Goal: Contribute content: Contribute content

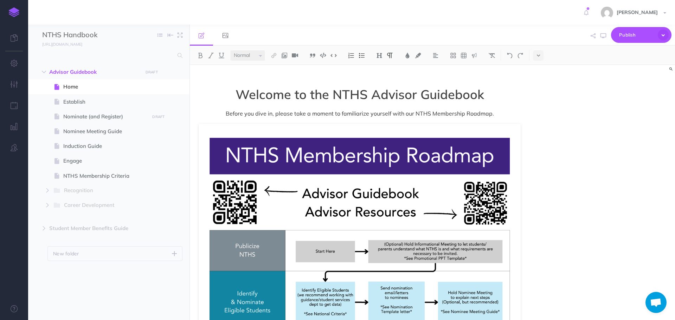
select select "null"
click at [594, 12] on link at bounding box center [586, 12] width 15 height 25
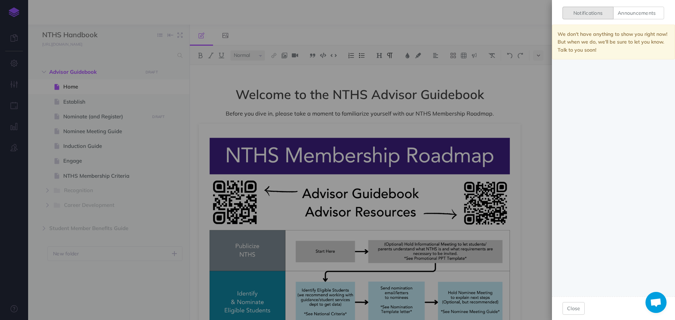
click at [529, 15] on div "Notifications Announcements We don't have anything to show you right now! But w…" at bounding box center [337, 160] width 675 height 320
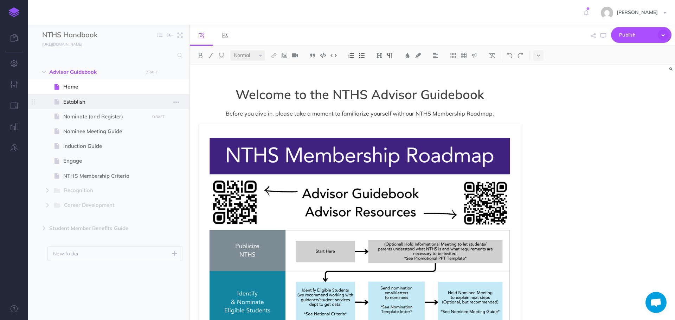
click at [82, 104] on span "Establish" at bounding box center [105, 102] width 84 height 8
select select "null"
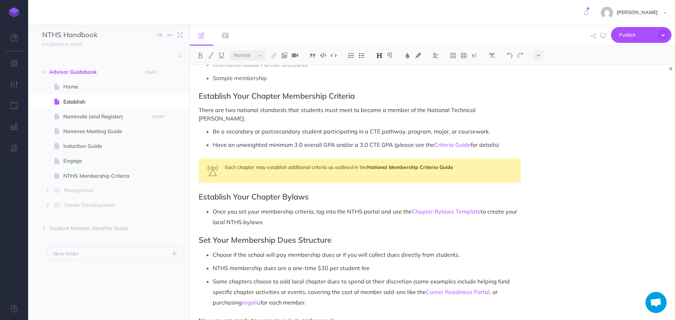
scroll to position [385, 0]
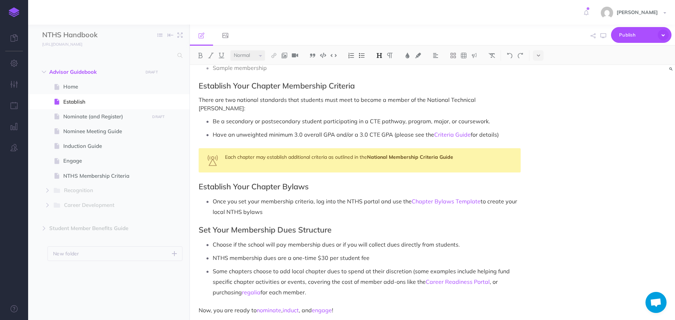
click at [430, 306] on p "Now, you are ready to nominate , induct , and engage !" at bounding box center [360, 310] width 322 height 8
click at [355, 284] on p "Some chapters choose to add local chapter dues to spend at their discretion (so…" at bounding box center [367, 282] width 308 height 32
click at [234, 306] on p at bounding box center [360, 310] width 322 height 8
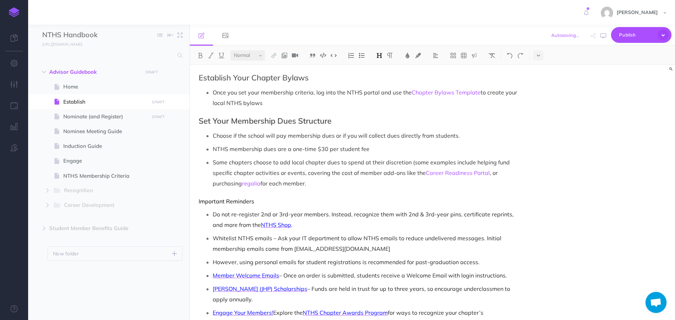
click at [247, 117] on h2 "Set Your Membership Dues Structure" at bounding box center [360, 121] width 322 height 8
click at [381, 54] on img at bounding box center [379, 56] width 6 height 6
drag, startPoint x: 254, startPoint y: 193, endPoint x: 184, endPoint y: 193, distance: 70.0
click at [184, 193] on div "NTHS Handbook Collapse all Expand all Expand to root folders [URL][DOMAIN_NAME]…" at bounding box center [351, 173] width 647 height 296
click at [383, 53] on img at bounding box center [379, 56] width 6 height 6
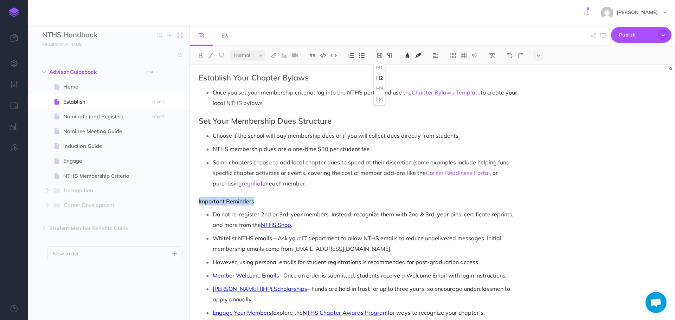
click at [378, 77] on button "H2" at bounding box center [379, 78] width 11 height 11
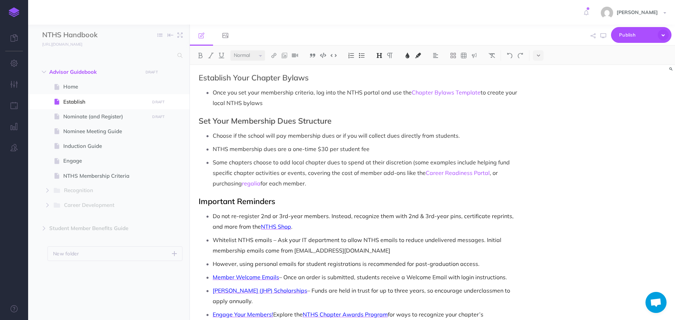
scroll to position [526, 0]
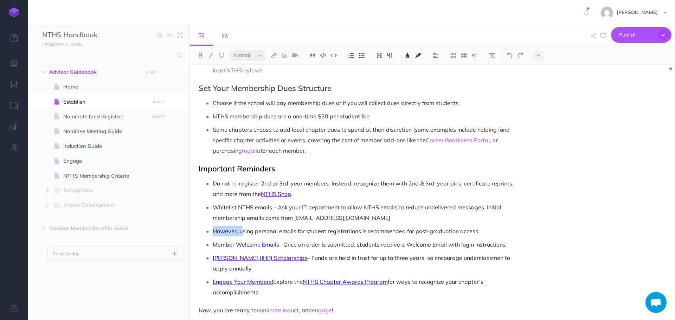
drag, startPoint x: 242, startPoint y: 223, endPoint x: 212, endPoint y: 224, distance: 29.6
click at [213, 226] on li "However, using personal emails for student registrations is recommended for pos…" at bounding box center [367, 231] width 308 height 11
click at [233, 241] on span "Member Welcome Emails" at bounding box center [246, 244] width 66 height 7
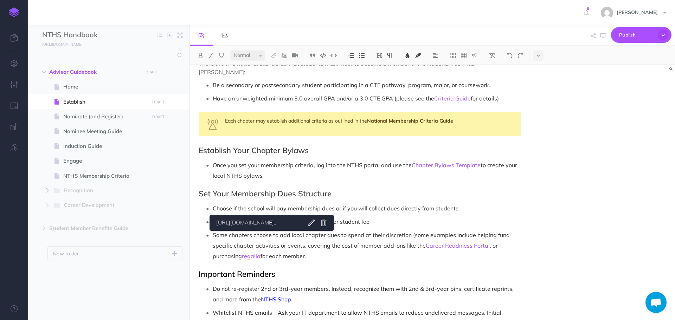
scroll to position [491, 0]
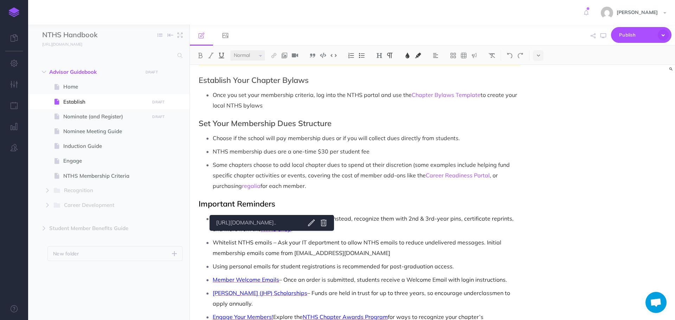
click at [393, 239] on p "Whitelist NTHS emails – Ask your IT department to allow NTHS emails to reduce u…" at bounding box center [367, 247] width 308 height 21
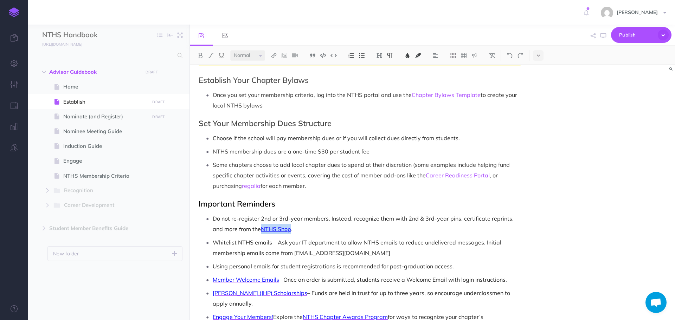
drag, startPoint x: 252, startPoint y: 222, endPoint x: 280, endPoint y: 220, distance: 28.5
click at [280, 226] on span "NTHS Shop" at bounding box center [276, 229] width 30 height 7
click at [408, 53] on img at bounding box center [408, 56] width 6 height 6
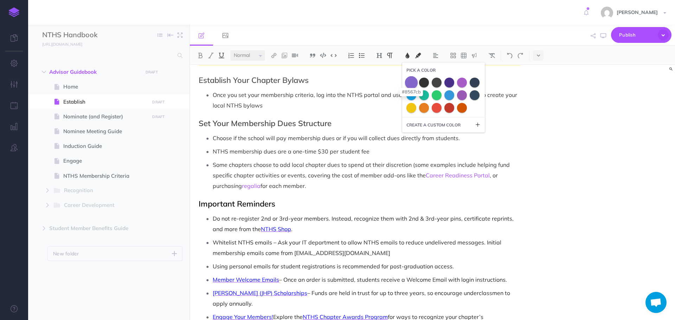
click at [414, 80] on span at bounding box center [411, 82] width 13 height 13
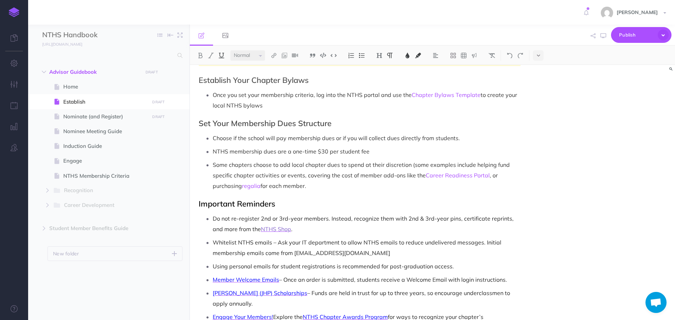
drag, startPoint x: 251, startPoint y: 221, endPoint x: 280, endPoint y: 221, distance: 29.2
click at [280, 226] on span "NTHS Shop" at bounding box center [276, 229] width 30 height 7
click at [410, 55] on img at bounding box center [408, 56] width 6 height 6
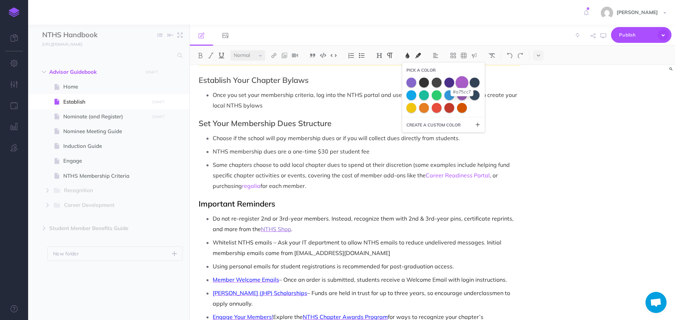
click at [459, 85] on span at bounding box center [462, 82] width 13 height 13
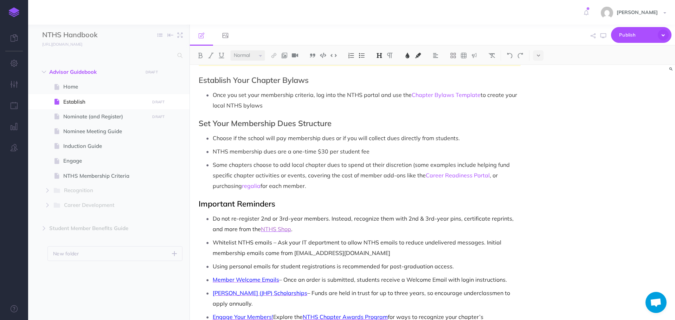
click at [401, 200] on h2 "Important Reminders" at bounding box center [360, 204] width 322 height 8
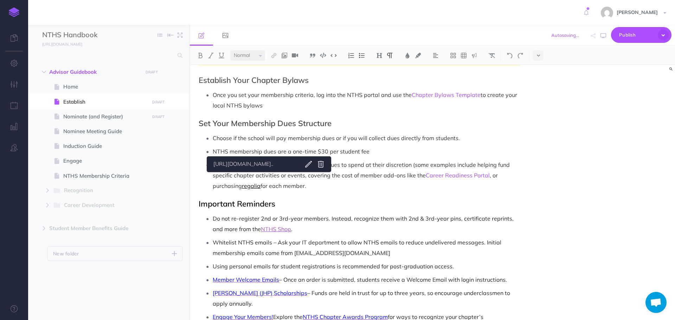
click at [250, 183] on link "regalia" at bounding box center [251, 186] width 19 height 7
click at [407, 56] on img at bounding box center [408, 56] width 6 height 6
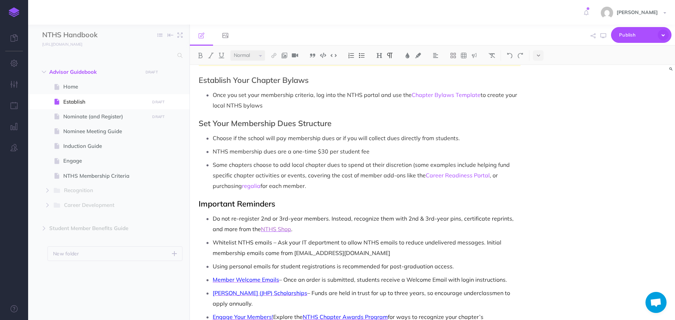
click at [301, 239] on span "Whitelist NTHS emails – Ask your IT department to allow NTHS emails to reduce u…" at bounding box center [358, 248] width 290 height 18
drag, startPoint x: 251, startPoint y: 223, endPoint x: 280, endPoint y: 221, distance: 28.6
click at [280, 226] on span "NTHS Shop" at bounding box center [276, 229] width 30 height 7
click at [273, 55] on img at bounding box center [274, 56] width 6 height 6
click at [304, 221] on p "Do not re-register 2nd or 3rd-year members. Instead, recognize them with 2nd & …" at bounding box center [367, 224] width 308 height 21
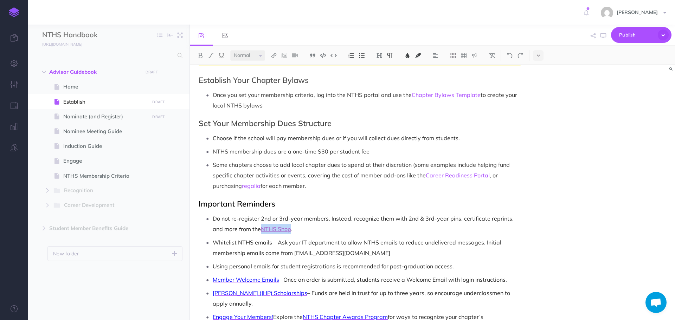
drag, startPoint x: 250, startPoint y: 221, endPoint x: 280, endPoint y: 220, distance: 30.6
click at [280, 220] on p "Do not re-register 2nd or 3rd-year members. Instead, recognize them with 2nd & …" at bounding box center [367, 224] width 308 height 21
click at [299, 227] on ul "Do not re-register 2nd or 3rd-year members. Instead, recognize them with 2nd & …" at bounding box center [361, 274] width 319 height 120
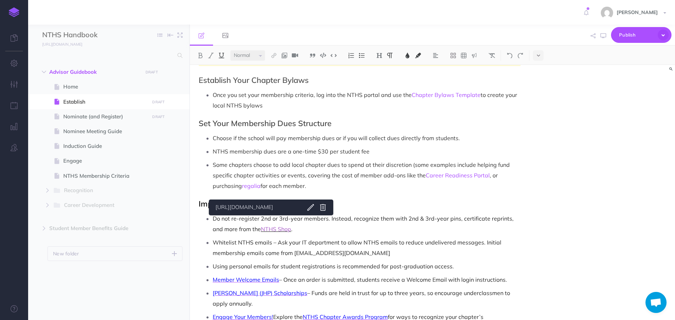
click at [270, 226] on span "NTHS Shop" at bounding box center [276, 229] width 30 height 7
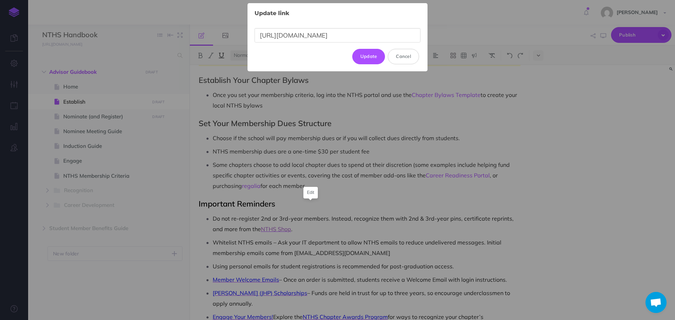
click at [312, 208] on body "Toggle Navigation [PERSON_NAME] Settings Account Settings Teams Create Team Sup…" at bounding box center [337, 160] width 675 height 320
click at [369, 61] on button "Update" at bounding box center [369, 56] width 33 height 15
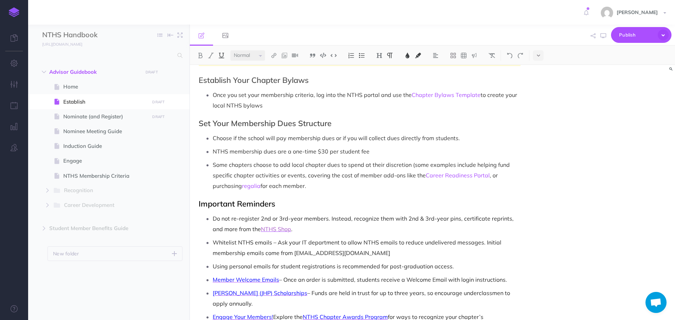
click at [351, 216] on p "Do not re-register 2nd or 3rd-year members. Instead, recognize them with 2nd & …" at bounding box center [367, 224] width 308 height 21
drag, startPoint x: 252, startPoint y: 222, endPoint x: 281, endPoint y: 221, distance: 28.6
click at [281, 221] on p "Do not re-register 2nd or 3rd-year members. Instead, recognize them with 2nd & …" at bounding box center [367, 224] width 308 height 21
click at [221, 54] on img at bounding box center [221, 56] width 6 height 6
click at [311, 221] on p "Do not re-register 2nd or 3rd-year members. Instead, recognize them with 2nd & …" at bounding box center [367, 224] width 308 height 21
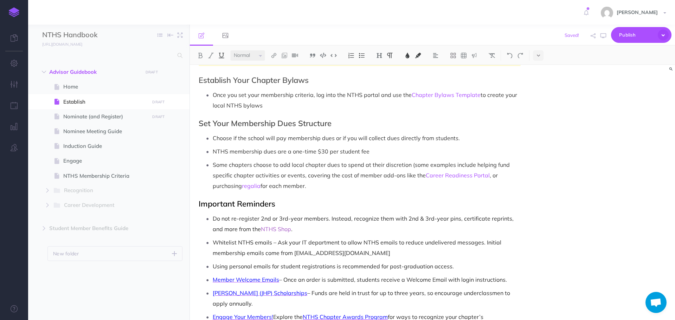
drag, startPoint x: 213, startPoint y: 272, endPoint x: 280, endPoint y: 270, distance: 66.9
click at [280, 275] on p "Member Welcome Emails – Once an order is submitted, students receive a Welcome …" at bounding box center [367, 280] width 308 height 11
click at [225, 56] on button at bounding box center [221, 55] width 11 height 11
click at [315, 243] on span "Whitelist NTHS emails – Ask your IT department to allow NTHS emails to reduce u…" at bounding box center [358, 248] width 290 height 18
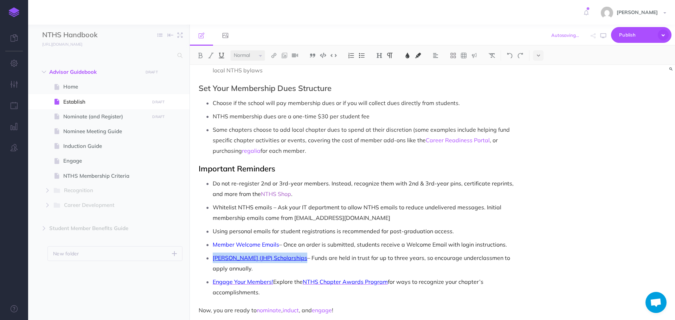
drag, startPoint x: 213, startPoint y: 251, endPoint x: 297, endPoint y: 251, distance: 83.7
click at [297, 255] on span "[PERSON_NAME] (JHP) Scholarships" at bounding box center [260, 258] width 95 height 7
click at [221, 54] on img at bounding box center [221, 56] width 6 height 6
drag, startPoint x: 305, startPoint y: 274, endPoint x: 389, endPoint y: 278, distance: 84.2
click at [389, 278] on p "Engage Your Members! Explore the NTHS Chapter Awards Program for ways to recogn…" at bounding box center [367, 287] width 308 height 21
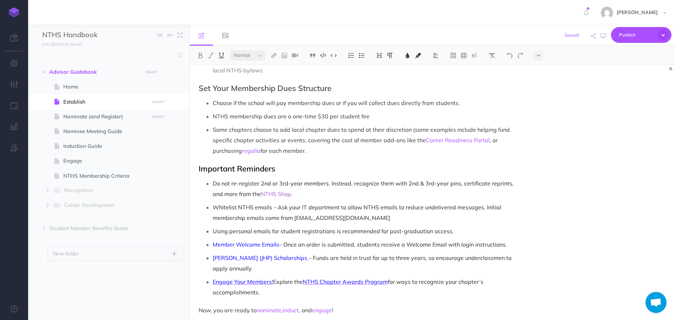
click at [222, 57] on img at bounding box center [221, 56] width 6 height 6
drag, startPoint x: 213, startPoint y: 274, endPoint x: 275, endPoint y: 275, distance: 62.3
click at [275, 277] on p "Engage Your Members! Explore the NTHS Chapter Awards Program for ways to recogn…" at bounding box center [367, 287] width 308 height 21
drag, startPoint x: 219, startPoint y: 58, endPoint x: 240, endPoint y: 78, distance: 28.9
click at [220, 58] on img at bounding box center [221, 56] width 6 height 6
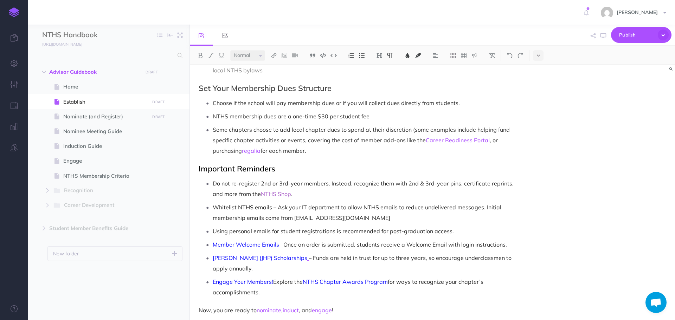
click at [294, 228] on span "Using personal emails for student registrations is recommended for post-graduat…" at bounding box center [333, 231] width 241 height 7
drag, startPoint x: 214, startPoint y: 235, endPoint x: 277, endPoint y: 236, distance: 63.0
click at [277, 241] on span "Member Welcome Emails" at bounding box center [246, 244] width 66 height 7
click at [411, 55] on img at bounding box center [408, 56] width 6 height 6
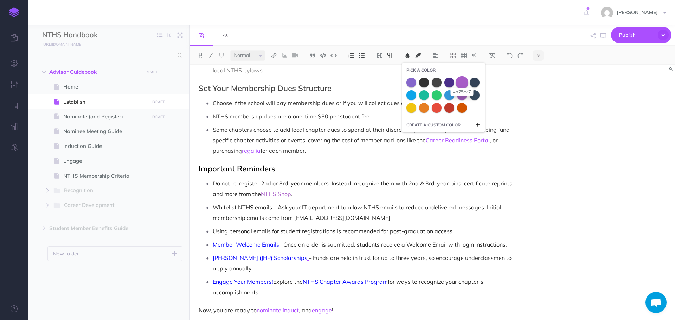
click at [465, 81] on span at bounding box center [462, 82] width 13 height 13
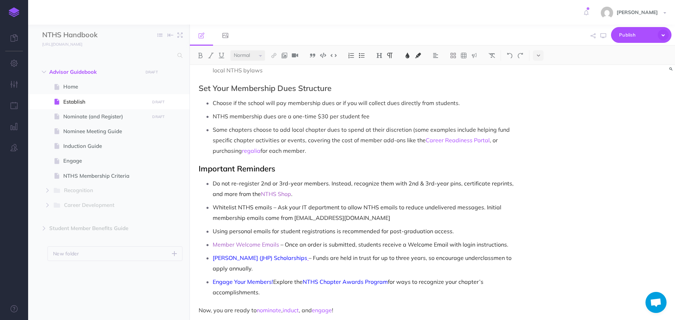
click at [412, 180] on span "Do not re-register 2nd or 3rd-year members. Instead, recognize them with 2nd & …" at bounding box center [364, 189] width 303 height 18
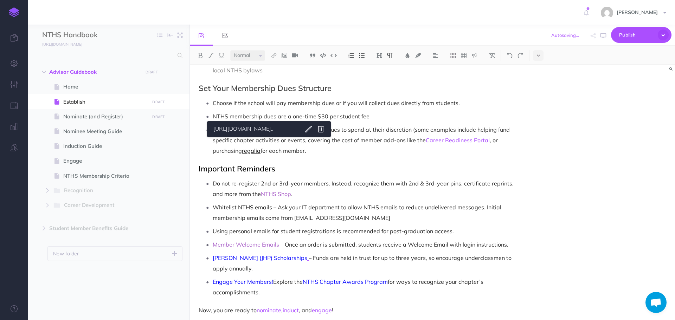
click at [248, 147] on link "regalia" at bounding box center [251, 150] width 19 height 7
click at [408, 57] on img at bounding box center [408, 56] width 6 height 6
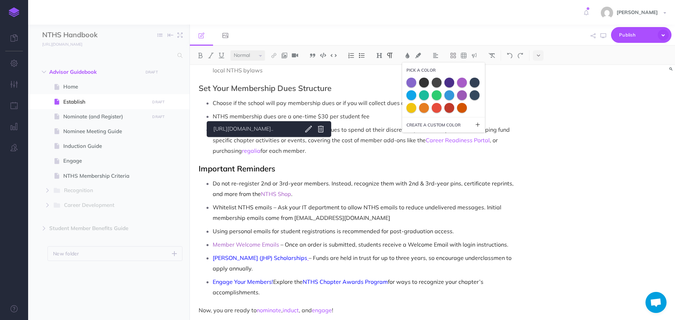
click at [363, 98] on p "Choose if the school will pay membership dues or if you will collect dues direc…" at bounding box center [367, 103] width 308 height 11
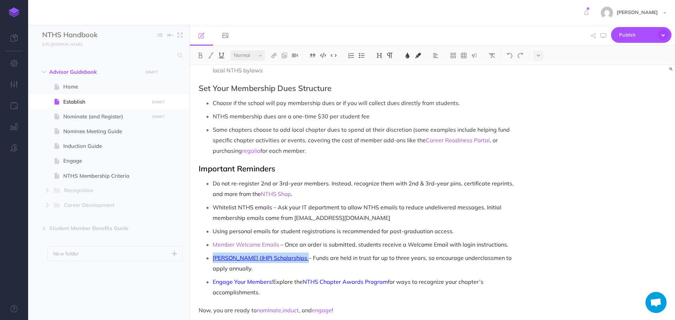
drag, startPoint x: 213, startPoint y: 251, endPoint x: 297, endPoint y: 249, distance: 84.5
click at [297, 255] on link "[PERSON_NAME] (JHP) Scholarships" at bounding box center [261, 258] width 96 height 7
click at [409, 56] on img at bounding box center [408, 56] width 6 height 6
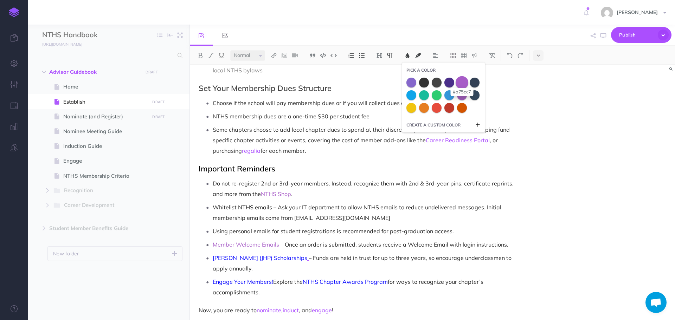
click at [461, 84] on span at bounding box center [462, 82] width 13 height 13
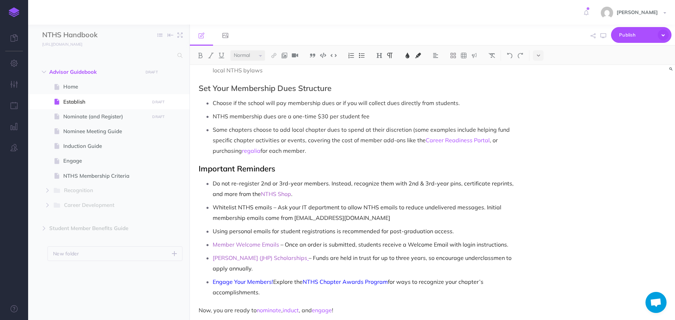
click at [375, 230] on ul "Do not re-register 2nd or 3rd-year members. Instead, recognize them with 2nd & …" at bounding box center [361, 238] width 319 height 120
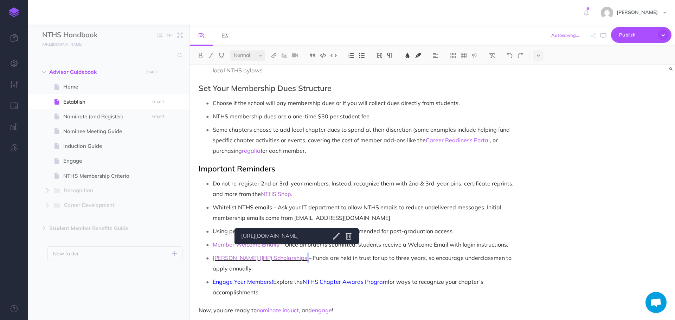
click at [297, 253] on p "[PERSON_NAME] (JHP) Scholarships – Funds are held in trust for up to three year…" at bounding box center [367, 263] width 308 height 21
click at [220, 57] on img at bounding box center [221, 56] width 6 height 6
click at [301, 207] on span "Whitelist NTHS emails – Ask your IT department to allow NTHS emails to reduce u…" at bounding box center [358, 213] width 290 height 18
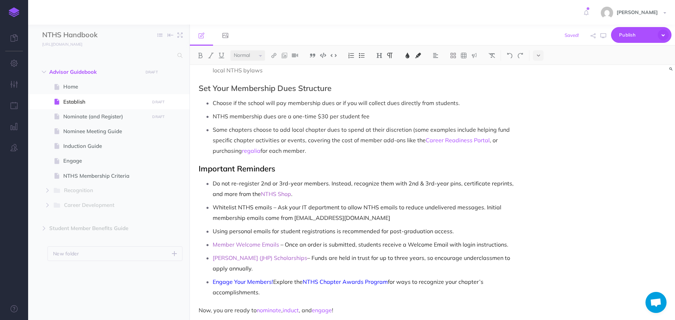
drag, startPoint x: 213, startPoint y: 273, endPoint x: 274, endPoint y: 273, distance: 60.9
click at [274, 277] on p "Engage Your Members! Explore the NTHS Chapter Awards Program for ways to recogn…" at bounding box center [367, 287] width 308 height 21
click at [406, 57] on img at bounding box center [408, 56] width 6 height 6
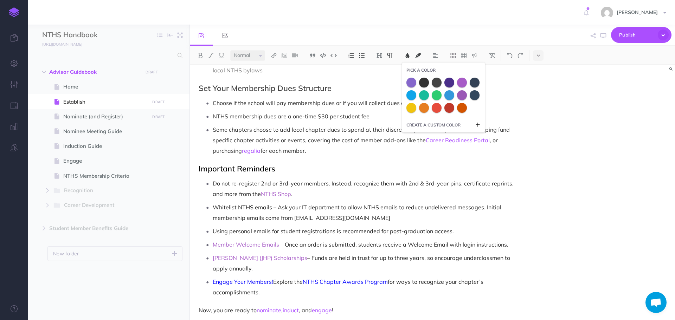
click at [460, 84] on span at bounding box center [462, 83] width 10 height 10
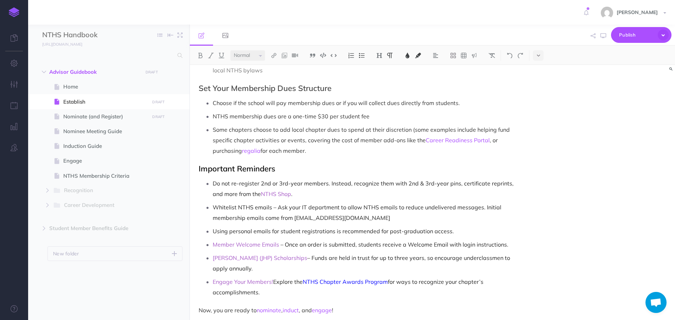
click at [393, 212] on p "Whitelist NTHS emails – Ask your IT department to allow NTHS emails to reduce u…" at bounding box center [367, 212] width 308 height 21
drag, startPoint x: 303, startPoint y: 274, endPoint x: 389, endPoint y: 273, distance: 86.2
click at [389, 277] on p "Engage Your Members! Explore the NTHS Chapter Awards Program for ways to recogn…" at bounding box center [367, 287] width 308 height 21
click at [406, 55] on img at bounding box center [408, 56] width 6 height 6
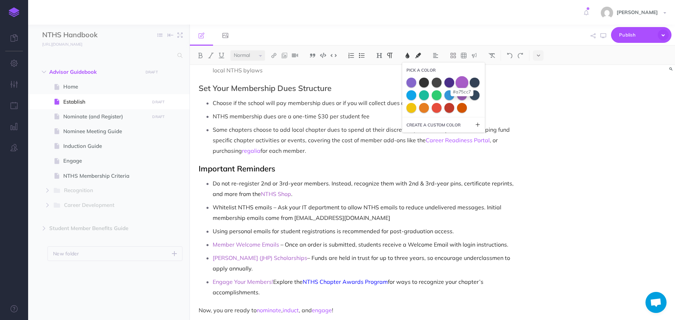
click at [460, 85] on span at bounding box center [462, 82] width 13 height 13
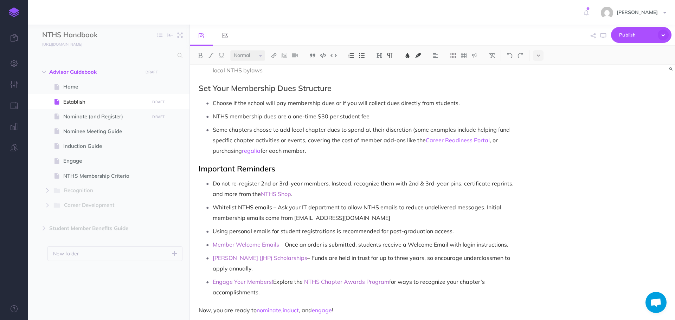
click at [376, 228] on span "Using personal emails for student registrations is recommended for post-graduat…" at bounding box center [333, 231] width 241 height 7
click at [241, 84] on h2 "Set Your Membership Dues Structure" at bounding box center [360, 88] width 322 height 8
click at [410, 56] on img at bounding box center [408, 56] width 6 height 6
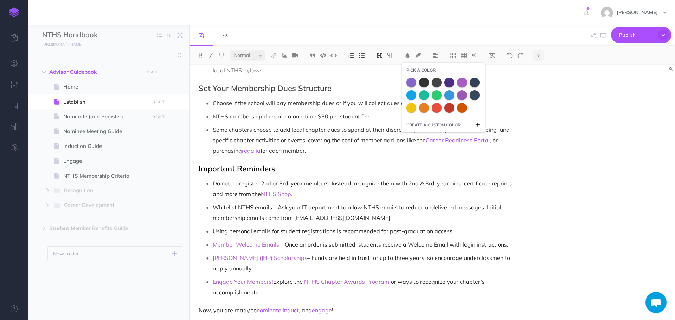
click at [262, 147] on p "Some chapters choose to add local chapter dues to spend at their discretion (so…" at bounding box center [367, 141] width 308 height 32
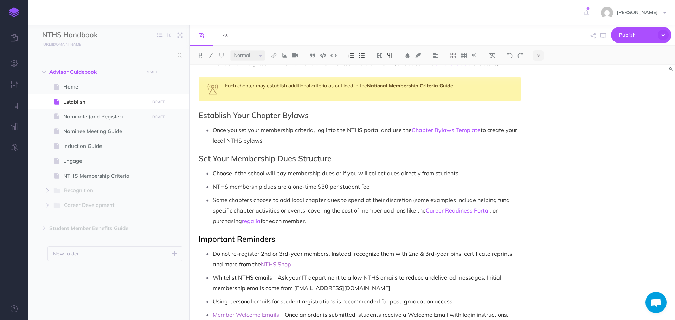
scroll to position [421, 0]
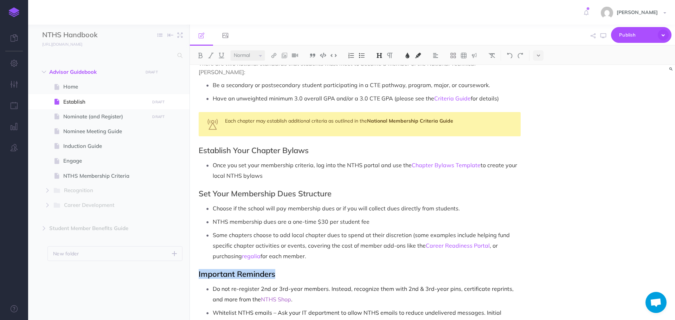
drag, startPoint x: 275, startPoint y: 267, endPoint x: 195, endPoint y: 266, distance: 80.2
click at [195, 266] on div "Establish Get School Administrator Support School administrators are critical i…" at bounding box center [360, 39] width 340 height 790
click at [411, 56] on img at bounding box center [408, 56] width 6 height 6
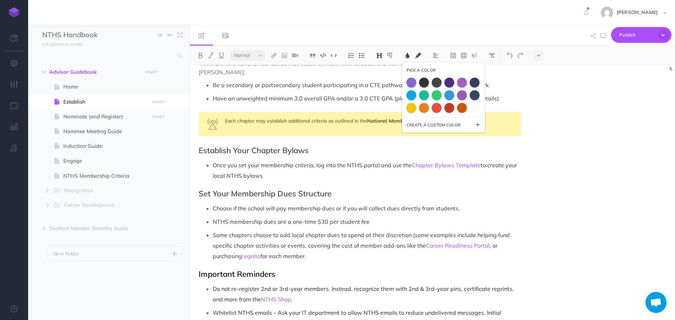
click at [475, 98] on span at bounding box center [475, 95] width 10 height 10
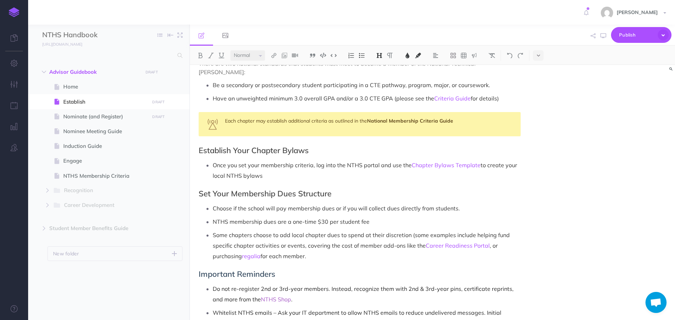
click at [428, 203] on p "Choose if the school will pay membership dues or if you will collect dues direc…" at bounding box center [367, 208] width 308 height 11
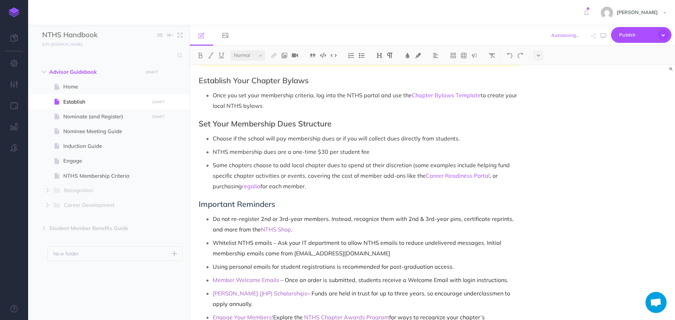
scroll to position [491, 0]
click at [290, 215] on span "Do not re-register 2nd or 3rd-year members. Instead, recognize them with 2nd & …" at bounding box center [364, 224] width 303 height 18
click at [433, 215] on span "Do not re-register 2nd or 3rd year members. Instead, recognize them with 2nd & …" at bounding box center [363, 224] width 301 height 18
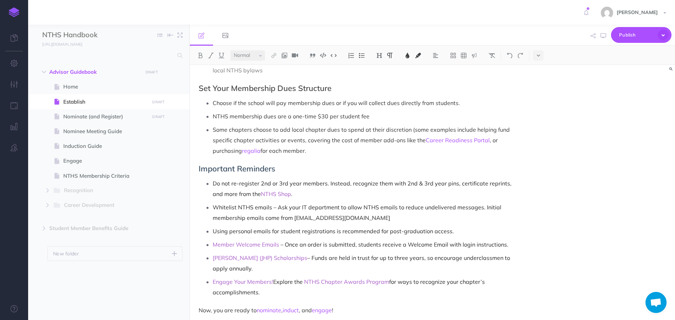
click at [310, 287] on p "Engage Your Members! Explore the NTHS Chapter Awards Program for ways to recogn…" at bounding box center [367, 287] width 308 height 21
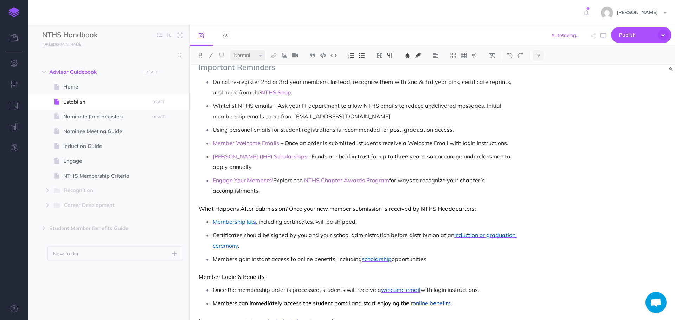
scroll to position [639, 0]
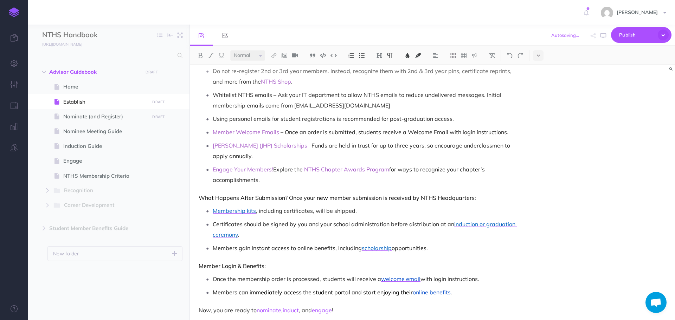
click at [288, 195] on span at bounding box center [288, 198] width 1 height 7
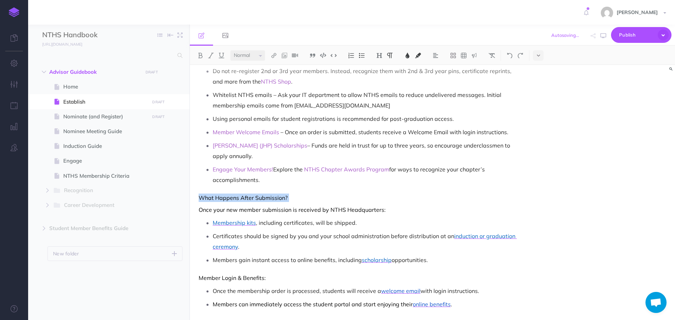
drag, startPoint x: 199, startPoint y: 190, endPoint x: 293, endPoint y: 189, distance: 93.9
click at [293, 194] on p "What Happens After Submission?" at bounding box center [360, 198] width 322 height 8
click at [380, 55] on img at bounding box center [379, 56] width 6 height 6
click at [381, 78] on button "H2" at bounding box center [379, 78] width 11 height 11
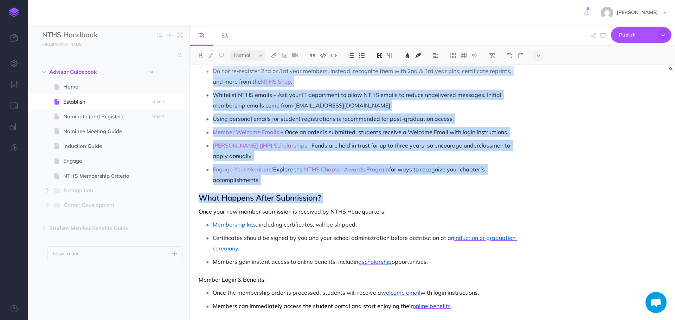
click at [356, 194] on h2 "What Happens After Submission?" at bounding box center [360, 198] width 322 height 8
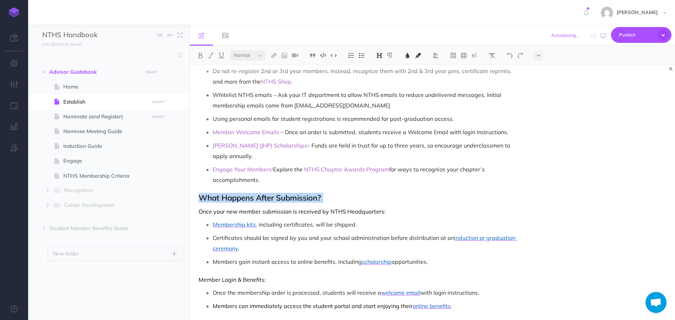
drag, startPoint x: 201, startPoint y: 187, endPoint x: 323, endPoint y: 190, distance: 122.8
click at [323, 194] on h2 "What Happens After Submission?" at bounding box center [360, 198] width 322 height 8
click at [407, 59] on button at bounding box center [407, 55] width 11 height 11
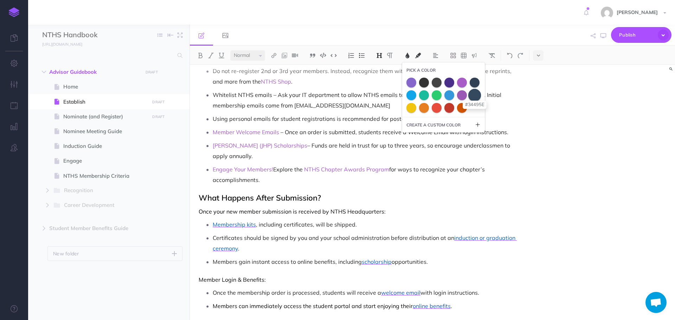
click at [476, 96] on span at bounding box center [475, 95] width 13 height 13
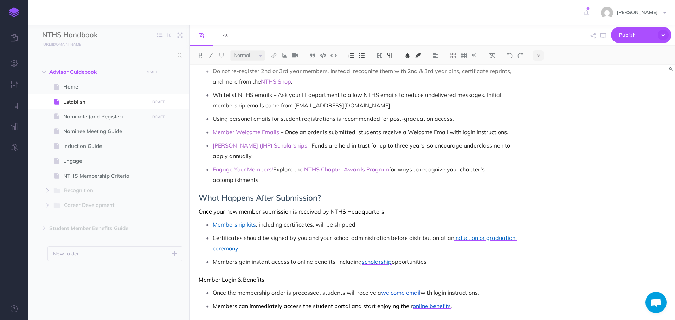
click at [410, 208] on p "Once your new member submission is received by NTHS Headquarters:" at bounding box center [360, 212] width 322 height 8
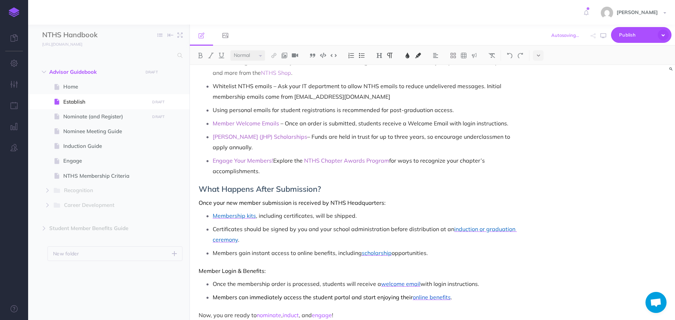
scroll to position [653, 0]
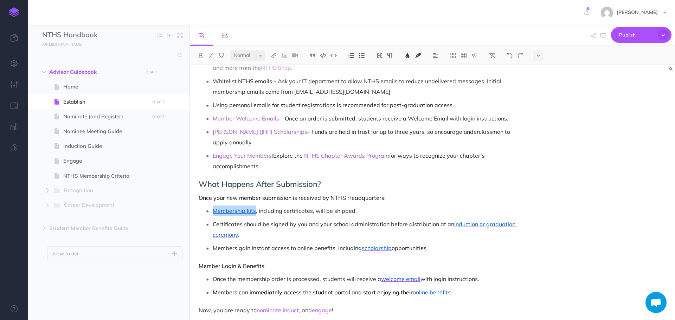
drag, startPoint x: 213, startPoint y: 204, endPoint x: 255, endPoint y: 205, distance: 41.9
click at [255, 206] on p "Membership kits , including certificates, will be shipped." at bounding box center [367, 211] width 308 height 11
click at [222, 55] on img at bounding box center [221, 56] width 6 height 6
click at [270, 208] on p "Membership kits , including certificates, will be shipped." at bounding box center [367, 211] width 308 height 11
drag, startPoint x: 214, startPoint y: 203, endPoint x: 256, endPoint y: 204, distance: 41.9
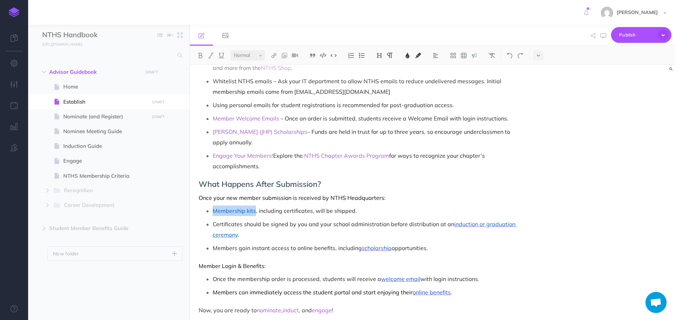
click at [256, 206] on p "Membership kits , including certificates, will be shipped." at bounding box center [367, 211] width 308 height 11
click at [408, 57] on img at bounding box center [408, 56] width 6 height 6
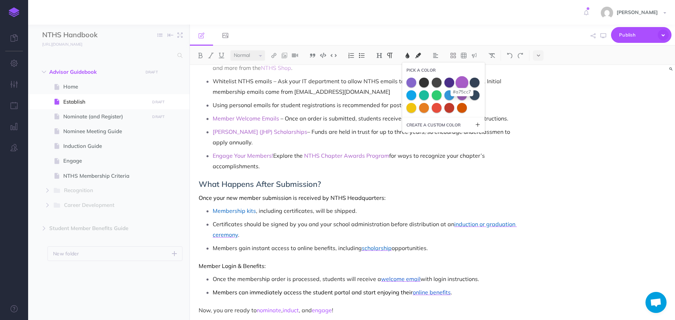
click at [461, 84] on span at bounding box center [462, 82] width 13 height 13
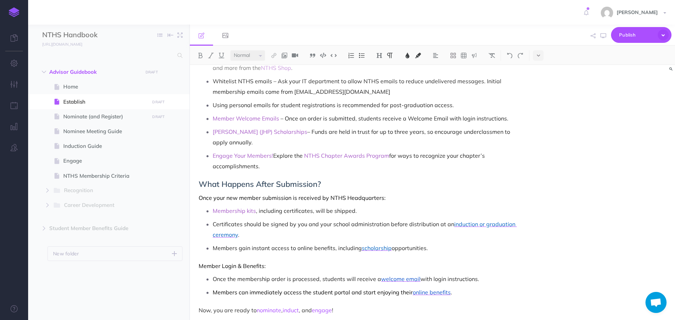
click at [362, 221] on span "Certificates should be signed by you and your school administration before dist…" at bounding box center [334, 224] width 242 height 7
drag, startPoint x: 453, startPoint y: 217, endPoint x: 453, endPoint y: 222, distance: 5.3
click at [453, 222] on p "Certificates should be signed by you and your school administration before dist…" at bounding box center [367, 229] width 308 height 21
click at [221, 55] on img at bounding box center [221, 56] width 6 height 6
click at [349, 234] on ul "Membership kits , including certificates, will be shipped. Certificates should …" at bounding box center [361, 230] width 319 height 48
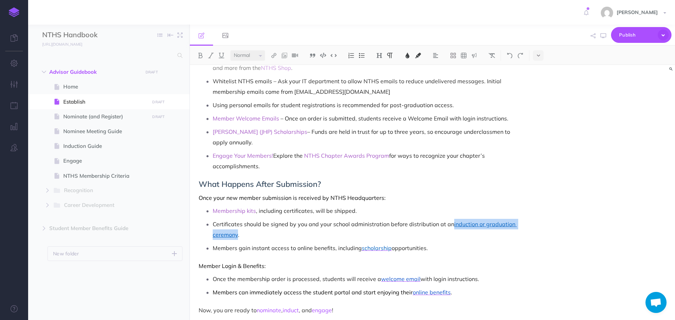
drag, startPoint x: 453, startPoint y: 216, endPoint x: 237, endPoint y: 229, distance: 216.0
click at [237, 229] on p "Certificates should be signed by you and your school administration before dist…" at bounding box center [367, 229] width 308 height 21
click at [411, 54] on img at bounding box center [408, 56] width 6 height 6
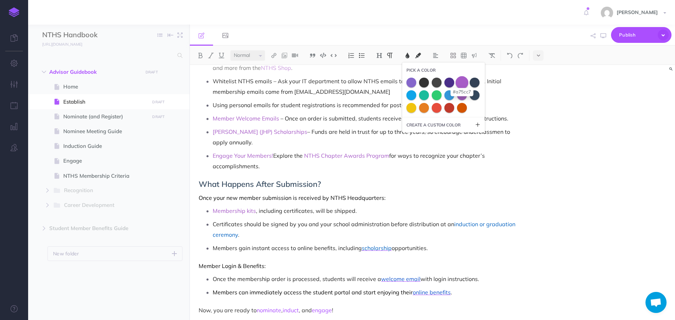
click at [462, 81] on span at bounding box center [462, 82] width 13 height 13
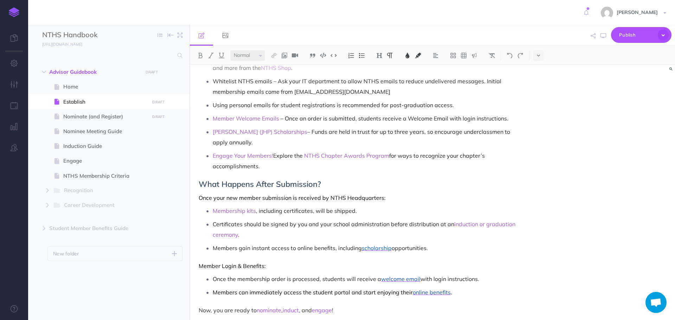
click at [394, 231] on p "Certificates should be signed by you and your school administration before dist…" at bounding box center [367, 229] width 308 height 21
drag, startPoint x: 361, startPoint y: 242, endPoint x: 392, endPoint y: 241, distance: 31.0
click at [392, 243] on p "Members gain instant access to online benefits, including scholarship opportuni…" at bounding box center [367, 248] width 308 height 11
click at [222, 55] on img at bounding box center [221, 56] width 6 height 6
click at [377, 244] on p "Members gain instant access to online benefits, including scholarship opportuni…" at bounding box center [367, 248] width 308 height 11
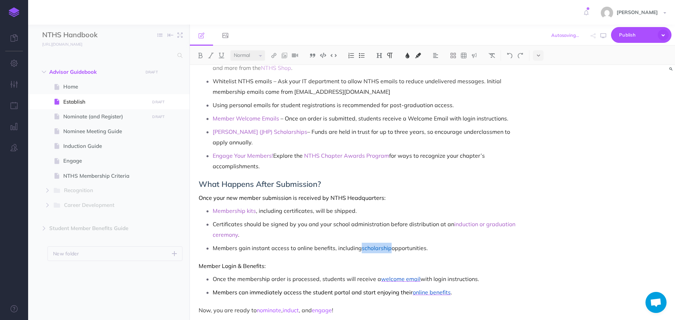
drag, startPoint x: 362, startPoint y: 241, endPoint x: 392, endPoint y: 240, distance: 30.0
click at [392, 243] on p "Members gain instant access to online benefits, including scholarship opportuni…" at bounding box center [367, 248] width 308 height 11
click at [407, 56] on img at bounding box center [408, 56] width 6 height 6
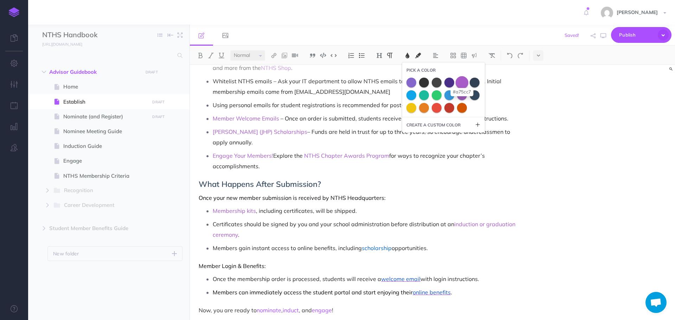
click at [463, 84] on span at bounding box center [462, 82] width 13 height 13
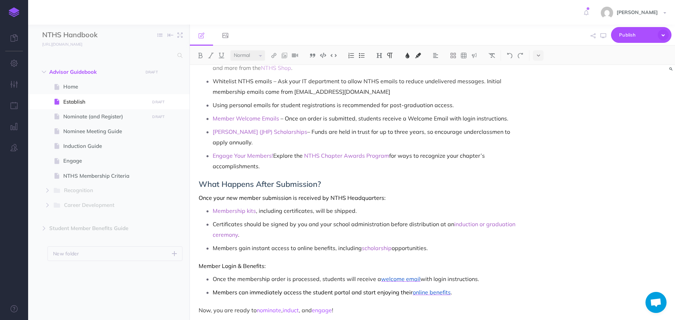
click at [443, 244] on p "Members gain instant access to online benefits, including scholarship opportuni…" at bounding box center [367, 248] width 308 height 11
drag, startPoint x: 379, startPoint y: 272, endPoint x: 421, endPoint y: 272, distance: 42.6
click at [421, 274] on p "Once the membership order is processed, students will receive a welcome email w…" at bounding box center [367, 279] width 308 height 11
click at [223, 58] on img at bounding box center [221, 56] width 6 height 6
click at [412, 56] on button at bounding box center [407, 55] width 11 height 11
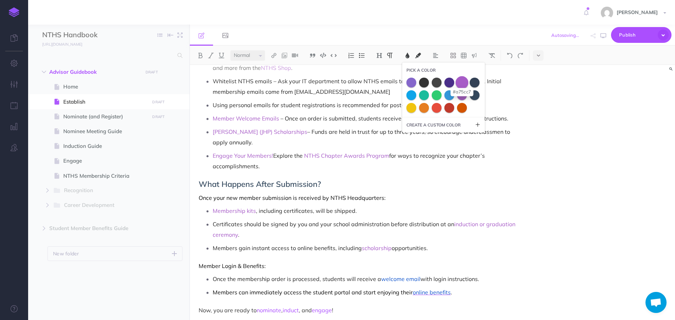
click at [463, 80] on span at bounding box center [462, 82] width 13 height 13
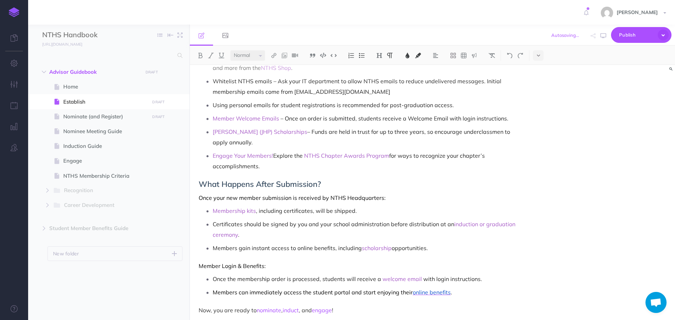
click at [438, 221] on span "Certificates should be signed by you and your school administration before dist…" at bounding box center [334, 224] width 242 height 7
drag, startPoint x: 412, startPoint y: 284, endPoint x: 448, endPoint y: 281, distance: 36.7
click at [448, 289] on span "online benefits" at bounding box center [432, 292] width 38 height 7
click at [220, 56] on img at bounding box center [221, 56] width 6 height 6
click at [407, 57] on img at bounding box center [408, 56] width 6 height 6
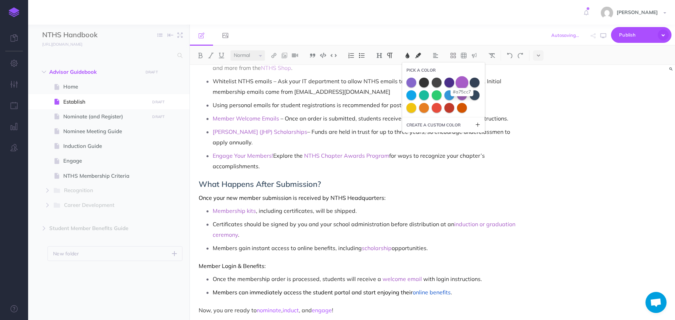
click at [462, 82] on span at bounding box center [462, 82] width 13 height 13
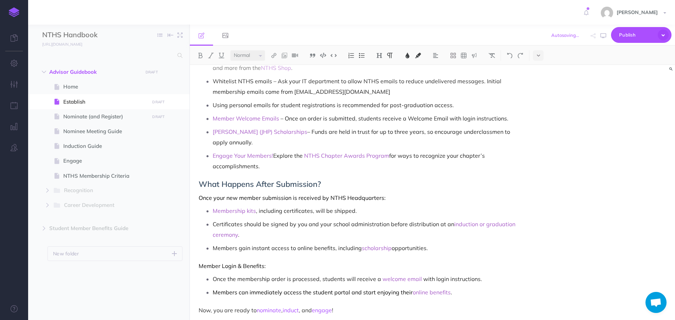
click at [450, 219] on p "Certificates should be signed by you and your school administration before dist…" at bounding box center [367, 229] width 308 height 21
drag, startPoint x: 199, startPoint y: 302, endPoint x: 367, endPoint y: 303, distance: 167.8
click at [367, 306] on p "Now, you are ready to nominate , induct , and engage !" at bounding box center [360, 310] width 322 height 8
click at [377, 56] on img at bounding box center [379, 56] width 6 height 6
click at [378, 78] on button "H2" at bounding box center [379, 78] width 11 height 11
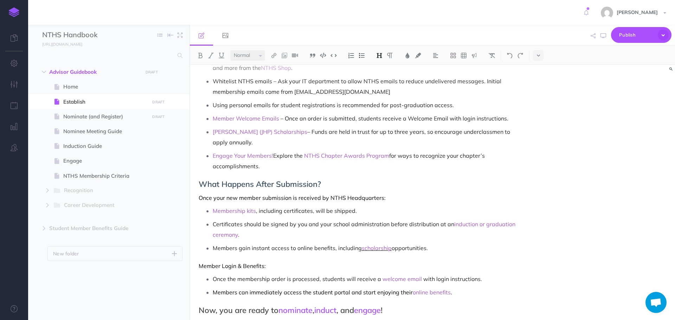
drag, startPoint x: 378, startPoint y: 235, endPoint x: 384, endPoint y: 237, distance: 6.6
click at [378, 243] on p "Members gain instant access to online benefits, including scholarship opportuni…" at bounding box center [367, 248] width 308 height 11
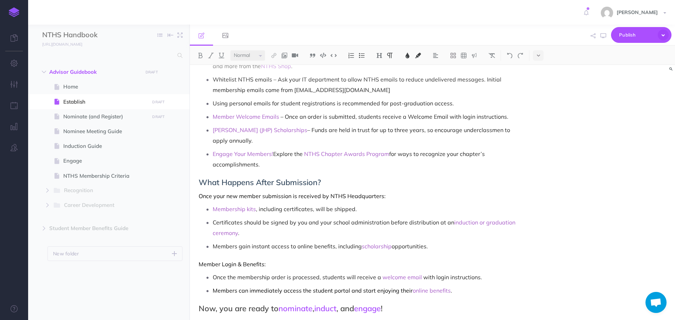
scroll to position [667, 0]
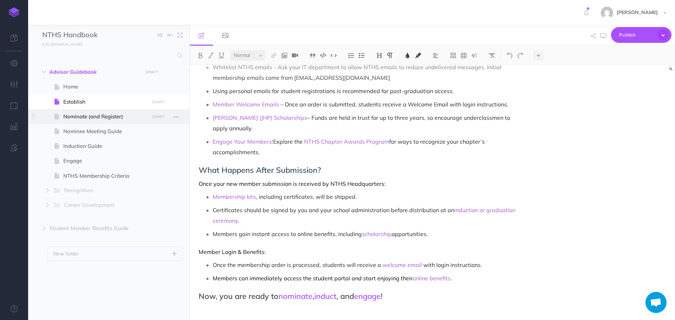
click at [88, 118] on span "Nominate (and Register)" at bounding box center [105, 117] width 84 height 8
select select "null"
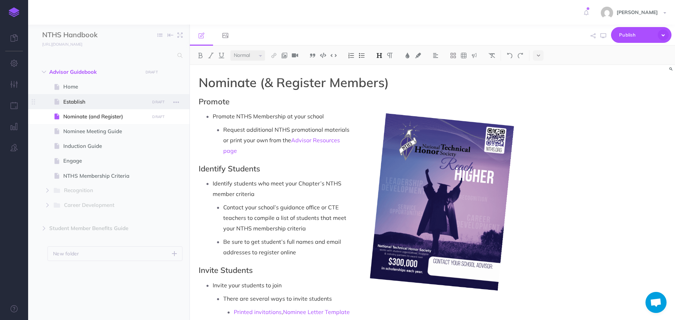
click at [102, 101] on span "Establish" at bounding box center [105, 102] width 84 height 8
select select "null"
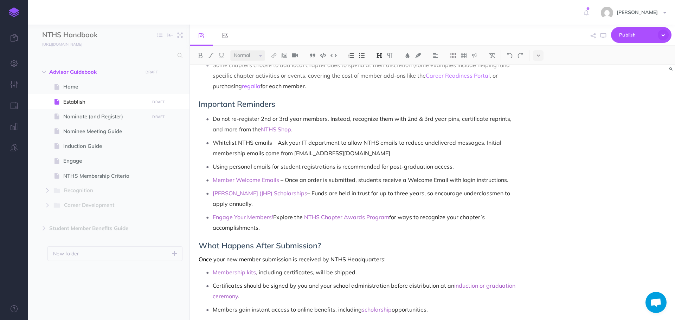
scroll to position [631, 0]
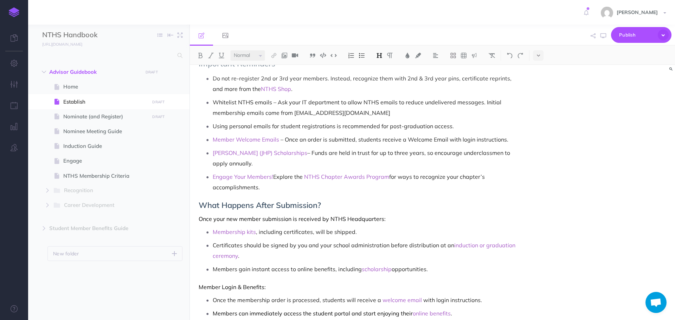
click at [199, 216] on span "Once your new member submission is received by NTHS Headquarters:" at bounding box center [292, 219] width 187 height 7
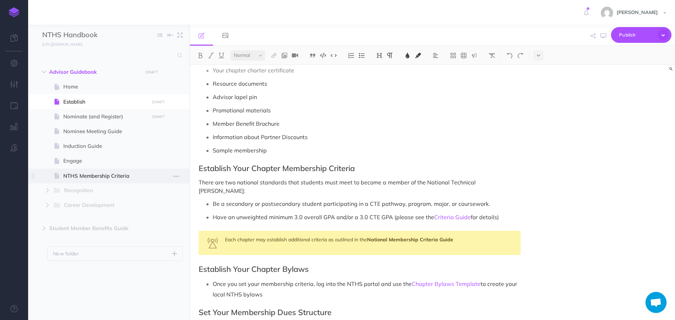
scroll to position [245, 0]
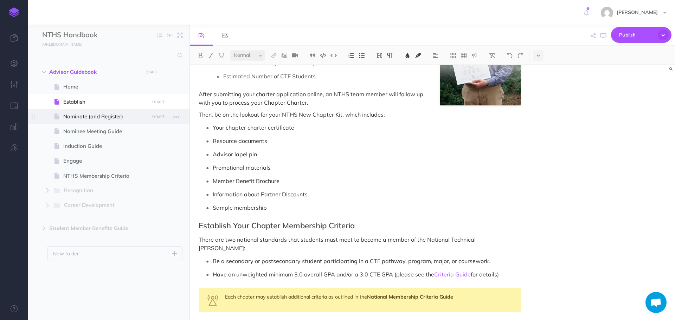
click at [83, 120] on span "Nominate (and Register)" at bounding box center [105, 117] width 84 height 8
select select "null"
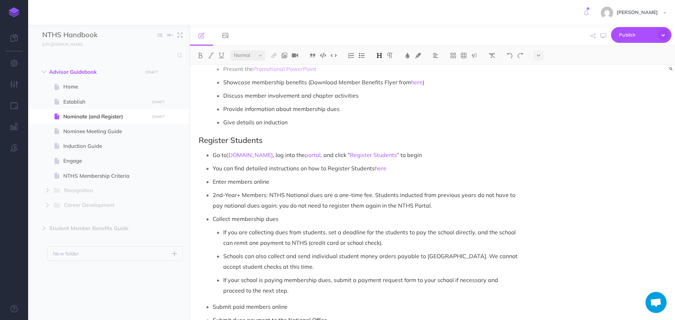
scroll to position [317, 0]
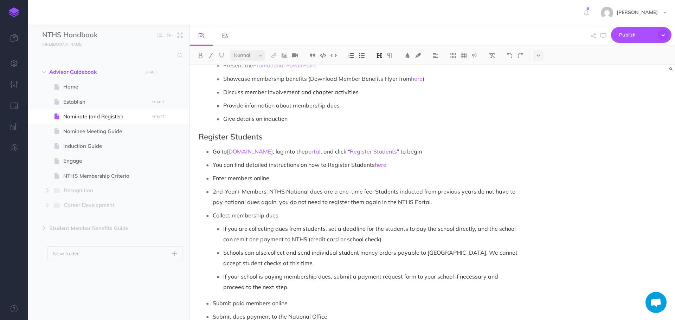
click at [225, 193] on p "2nd-Year+ Members: NTHS National dues are a one-time fee. Students inducted fro…" at bounding box center [367, 196] width 308 height 21
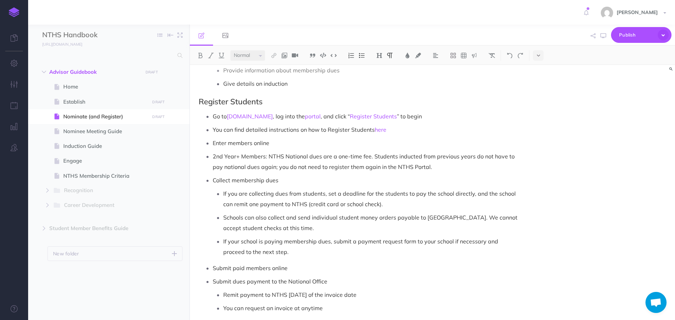
scroll to position [387, 0]
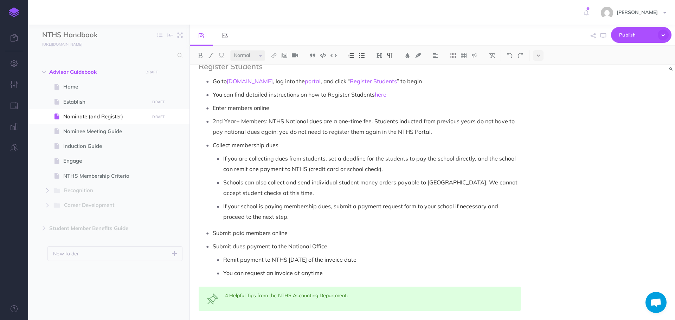
click at [284, 145] on p "Collect membership dues" at bounding box center [367, 145] width 308 height 11
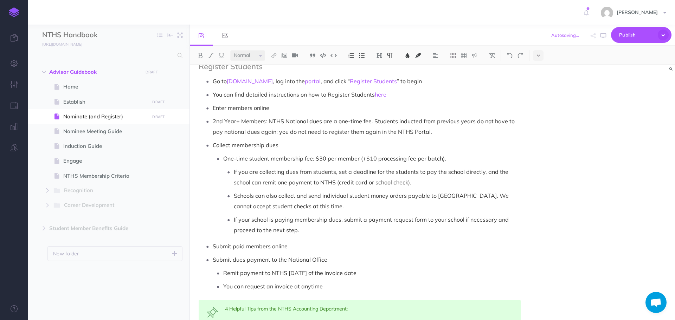
click at [234, 173] on li "If you are collecting dues from students, set a deadline for the students to pa…" at bounding box center [377, 177] width 287 height 21
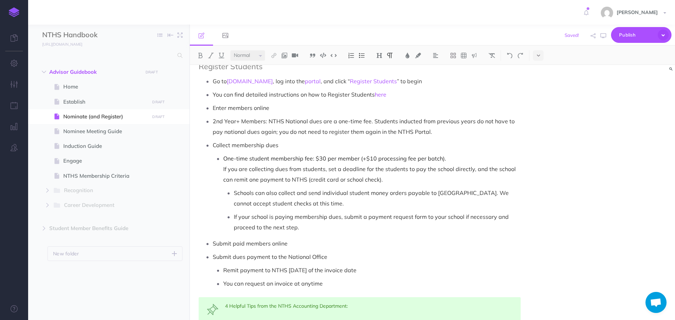
click at [222, 171] on ul "One-time student membership fee: $30 per member (+$10 processing fee per batch)…" at bounding box center [367, 193] width 308 height 80
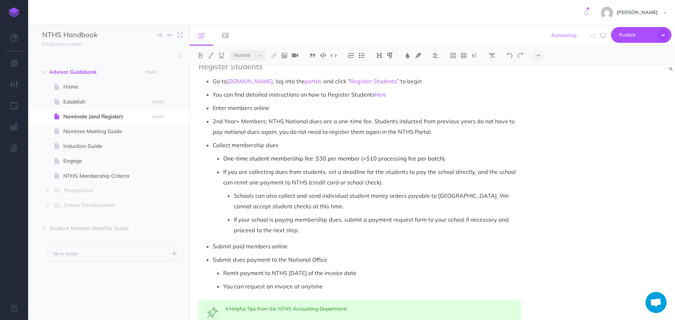
click at [234, 195] on p "Schools can also collect and send individual student money orders payable to [G…" at bounding box center [377, 201] width 287 height 21
click at [234, 218] on li "If your school is paying membership dues, submit a payment request form to your…" at bounding box center [377, 225] width 287 height 21
click at [445, 159] on p "One-time student membership fee: $30 per member (+$10 processing fee per batch)." at bounding box center [372, 158] width 298 height 11
click at [227, 158] on span "One-time student membership fee: $30 per member (+$10 processing fee per batch)." at bounding box center [334, 158] width 223 height 7
click at [344, 159] on span "NTHS has a one-time student membership fee: $30 per member (+$10 processing fee…" at bounding box center [350, 158] width 255 height 7
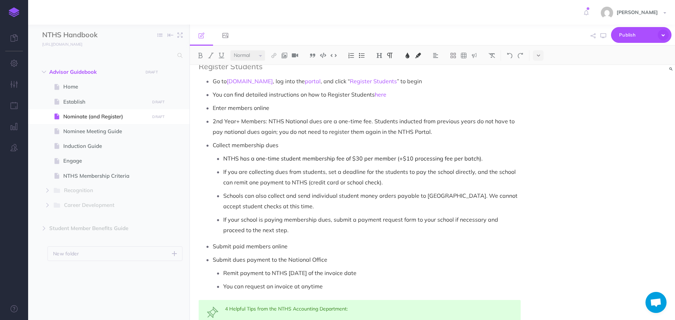
click at [303, 229] on p "If your school is paying membership dues, submit a payment request form to your…" at bounding box center [372, 225] width 298 height 21
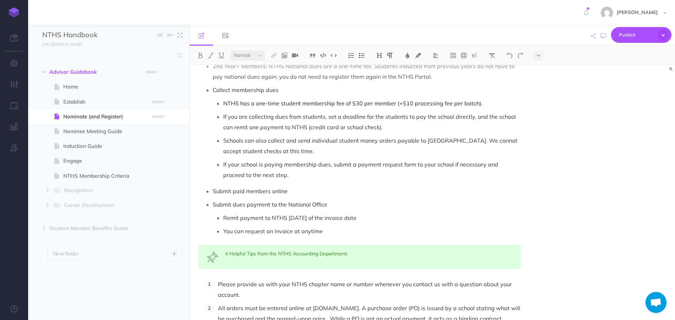
scroll to position [402, 0]
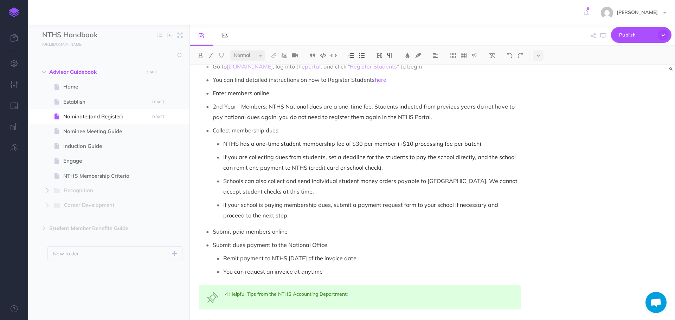
click at [330, 214] on p "If your school is paying membership dues, submit a payment request form to your…" at bounding box center [372, 210] width 298 height 21
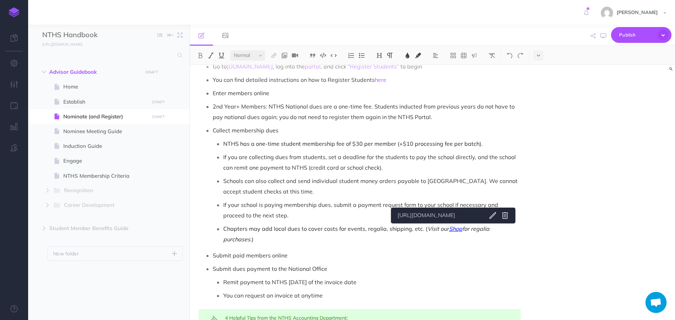
click at [454, 231] on span "Shop" at bounding box center [455, 229] width 13 height 7
click at [415, 250] on p "Submit paid members online" at bounding box center [367, 255] width 308 height 11
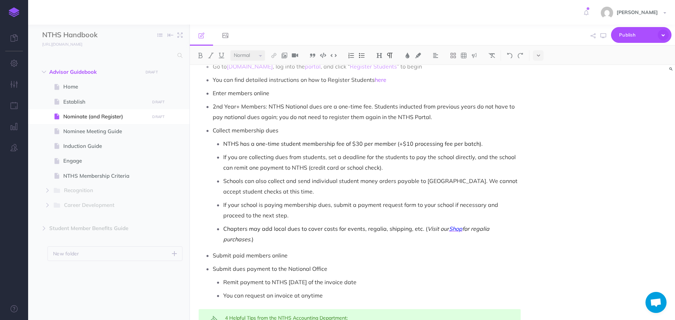
click at [529, 230] on div "Nominate (& Register Members) Promote Promote NTHS Membership at your school Re…" at bounding box center [360, 144] width 340 height 963
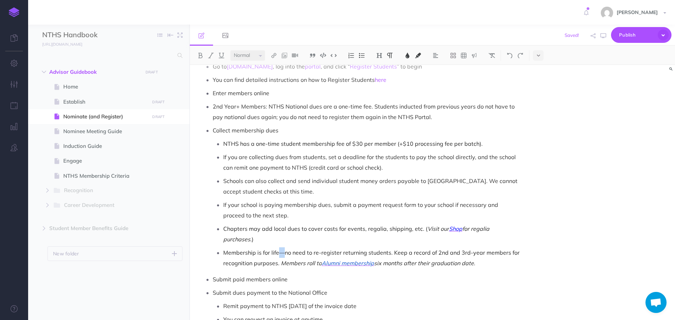
drag, startPoint x: 284, startPoint y: 241, endPoint x: 279, endPoint y: 242, distance: 5.6
click at [279, 249] on span "Membership is for life—no need to re-register returning students. Keep a record…" at bounding box center [372, 258] width 298 height 18
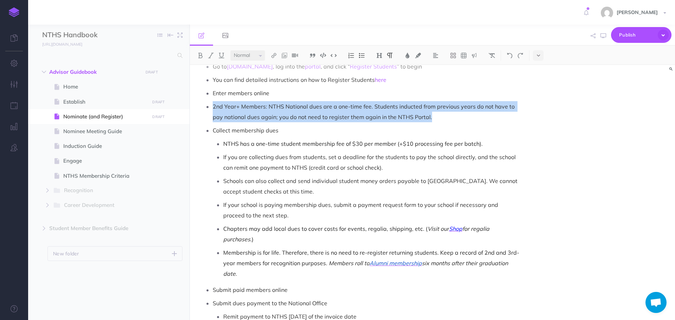
drag, startPoint x: 214, startPoint y: 106, endPoint x: 453, endPoint y: 115, distance: 239.4
click at [453, 115] on p "2nd Year+ Members: NTHS National dues are a one-time fee. Students inducted fro…" at bounding box center [367, 111] width 308 height 21
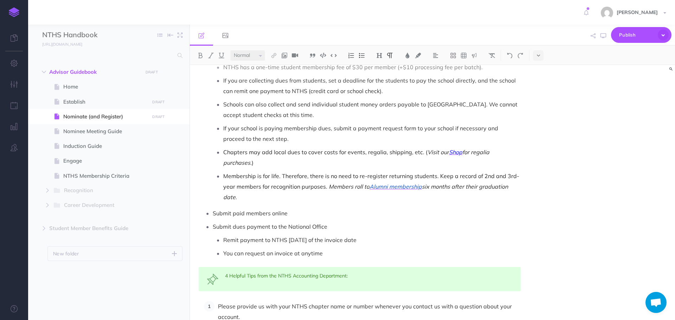
scroll to position [437, 0]
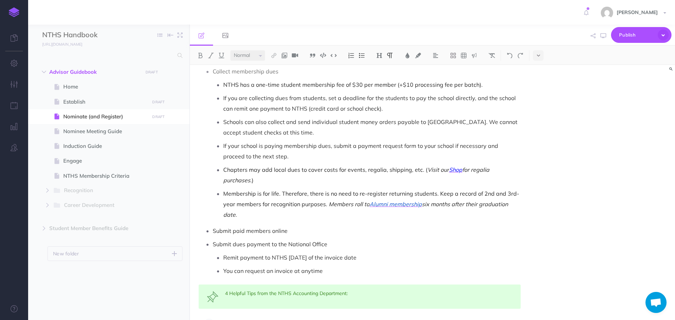
click at [357, 266] on p "You can request an invoice at anytime" at bounding box center [372, 271] width 298 height 11
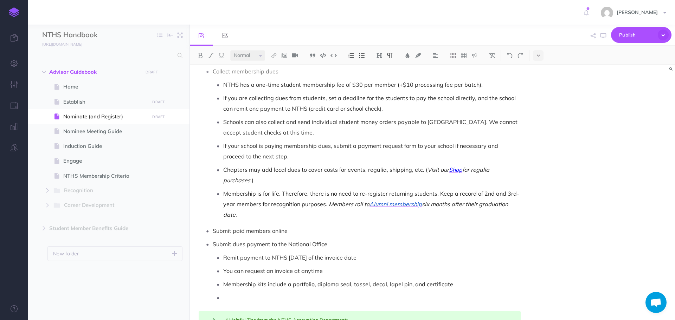
click at [242, 293] on p at bounding box center [372, 298] width 298 height 11
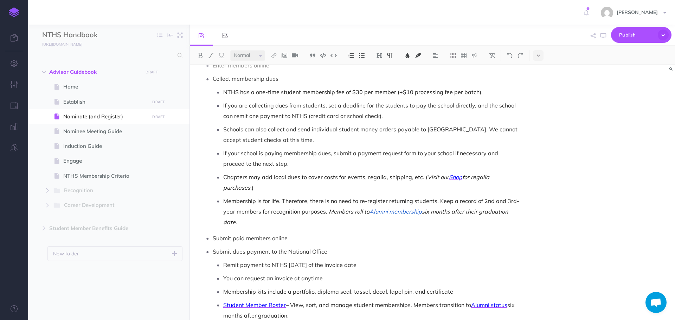
scroll to position [472, 0]
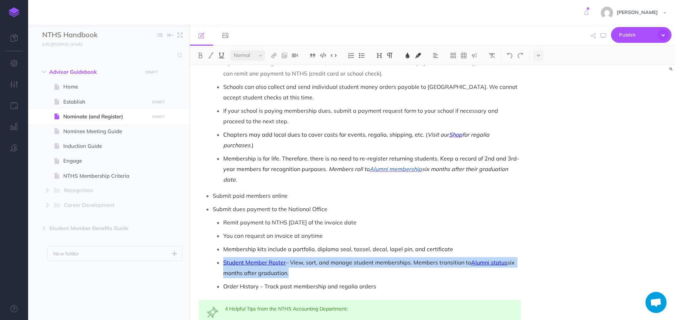
drag, startPoint x: 224, startPoint y: 250, endPoint x: 299, endPoint y: 260, distance: 76.0
click at [299, 260] on p "Student Member Roster – View, sort, and manage student memberships. Members tra…" at bounding box center [372, 268] width 298 height 21
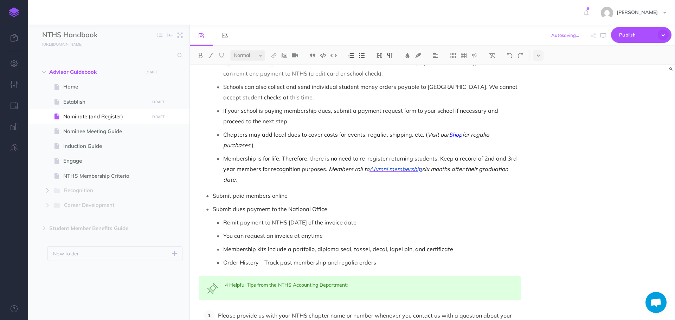
click at [298, 191] on p "Submit paid members online" at bounding box center [367, 196] width 308 height 11
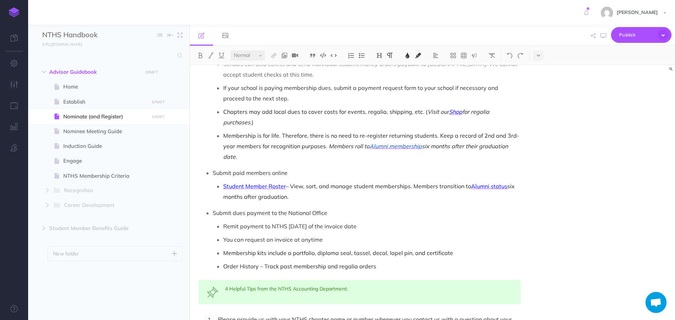
scroll to position [507, 0]
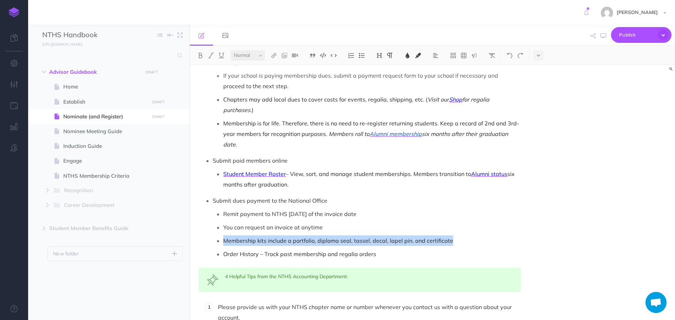
drag, startPoint x: 224, startPoint y: 231, endPoint x: 453, endPoint y: 227, distance: 228.7
click at [453, 236] on p "Membership kits include a portfolio, diploma seal, tassel, decal, lapel pin, an…" at bounding box center [372, 241] width 298 height 11
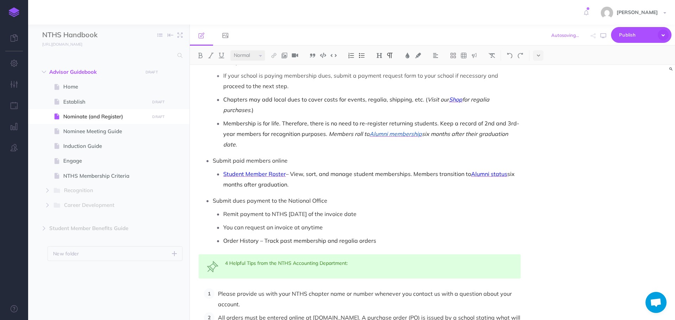
click at [337, 174] on p "Student Member Roster – View, sort, and manage student memberships. Members tra…" at bounding box center [372, 179] width 298 height 21
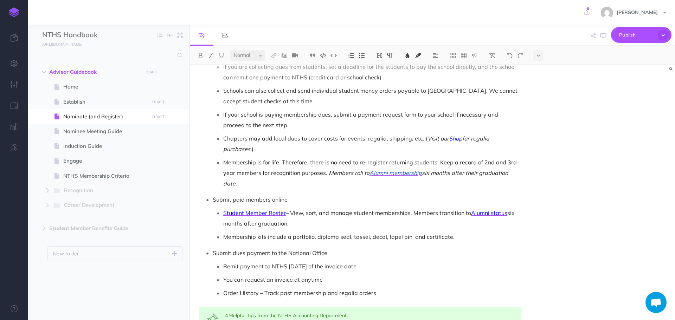
scroll to position [472, 0]
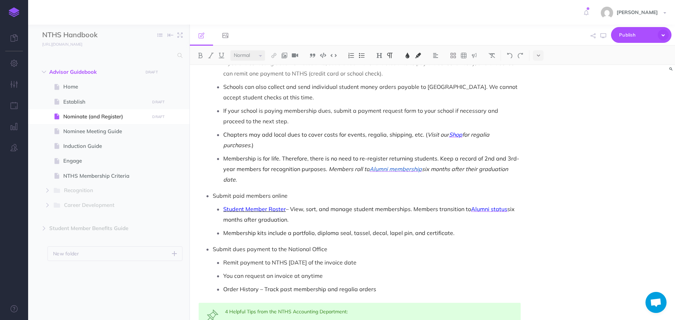
click at [275, 206] on span "Student Member Roster" at bounding box center [254, 209] width 63 height 7
click at [261, 186] on link "[URL][DOMAIN_NAME].." at bounding box center [261, 185] width 88 height 9
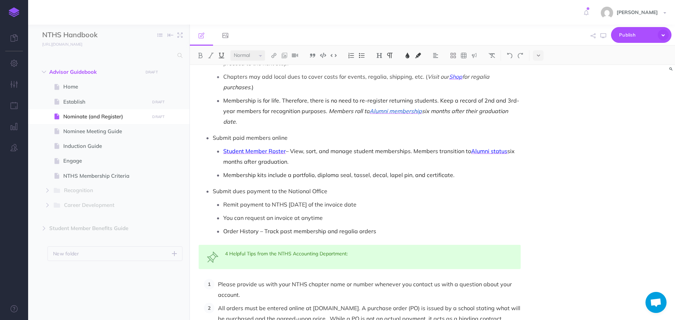
scroll to position [542, 0]
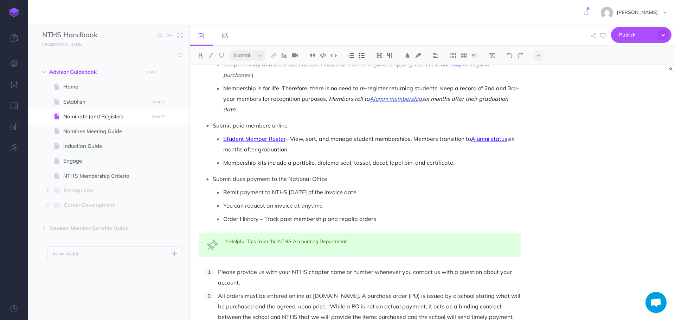
click at [385, 187] on p "Remit payment to NTHS [DATE] of the invoice date" at bounding box center [372, 192] width 298 height 11
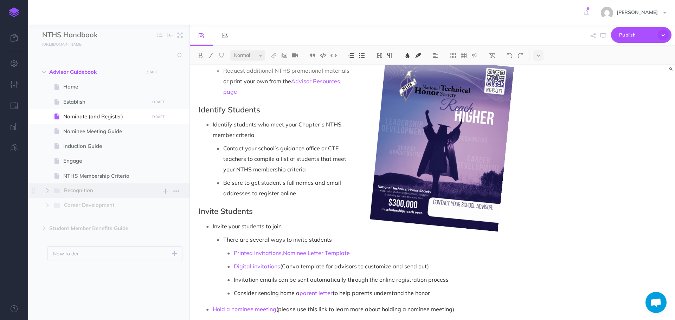
scroll to position [37, 0]
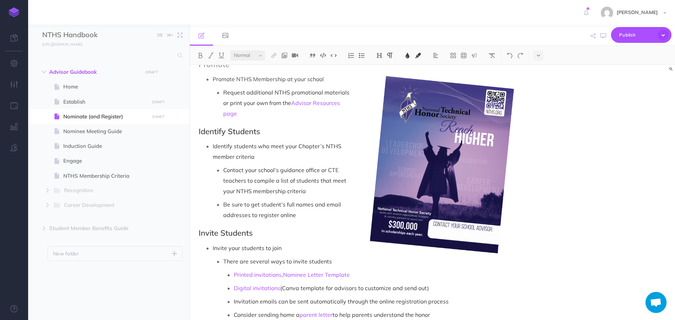
click at [150, 294] on ul "Advisor Guidebook DRAFT Publish these changes Nevermind Publish New folder Add …" at bounding box center [108, 183] width 161 height 237
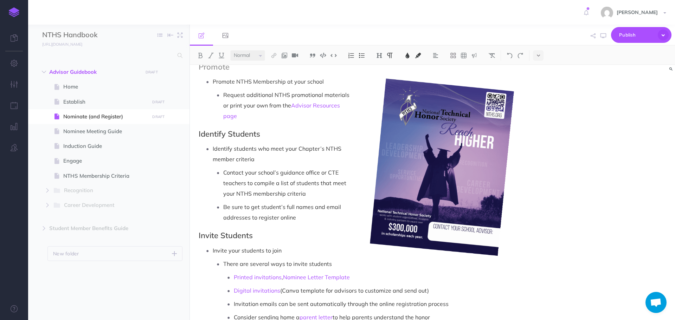
scroll to position [0, 0]
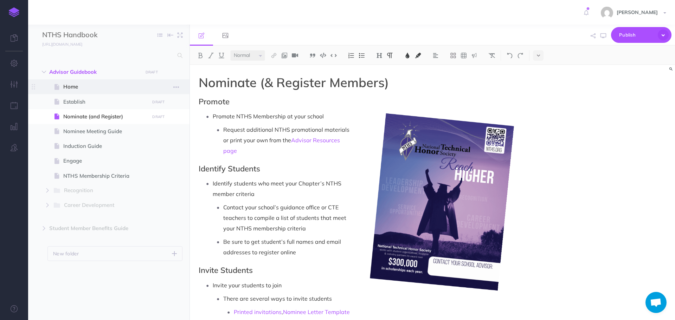
click at [96, 87] on span "Home" at bounding box center [105, 87] width 84 height 8
select select "null"
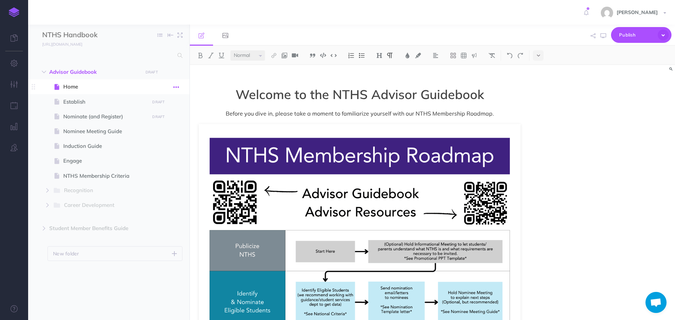
click at [176, 87] on icon "button" at bounding box center [176, 87] width 6 height 8
click at [77, 106] on span at bounding box center [108, 101] width 161 height 15
select select "null"
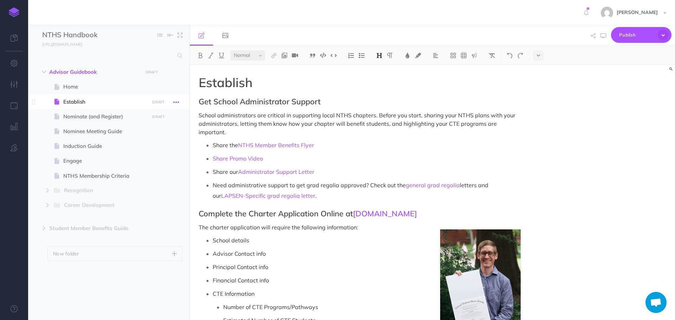
click at [180, 101] on button "button" at bounding box center [176, 101] width 13 height 9
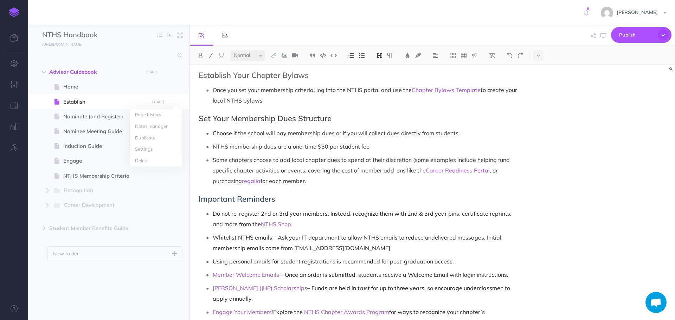
scroll to position [491, 0]
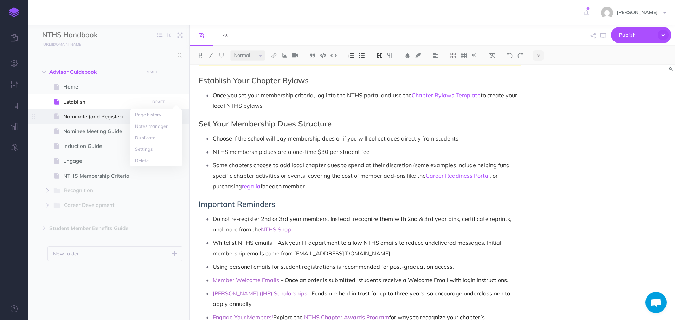
click at [85, 117] on span "Nominate (and Register)" at bounding box center [105, 117] width 84 height 8
select select "null"
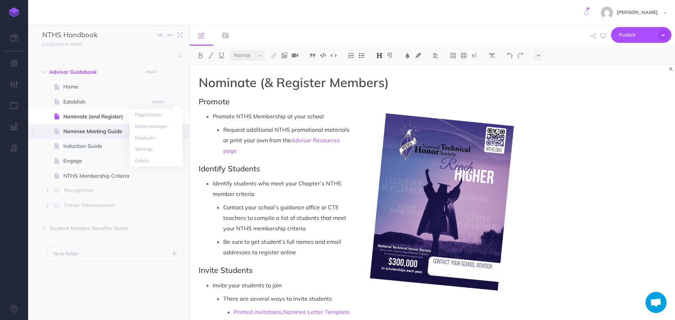
click at [84, 130] on span "Nominee Meeting Guide" at bounding box center [105, 131] width 84 height 8
select select "null"
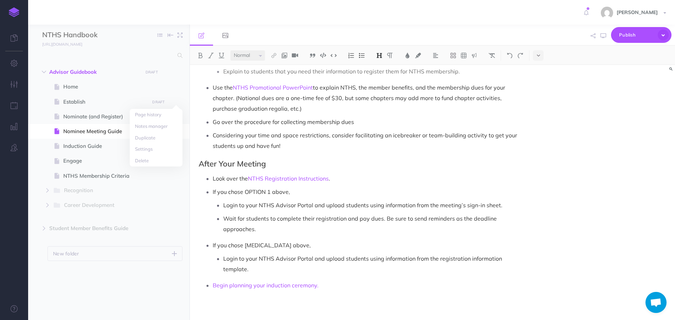
scroll to position [564, 0]
click at [15, 83] on icon "button" at bounding box center [14, 84] width 7 height 7
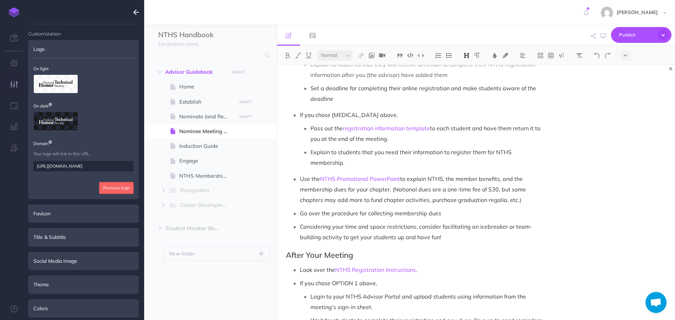
scroll to position [635, 0]
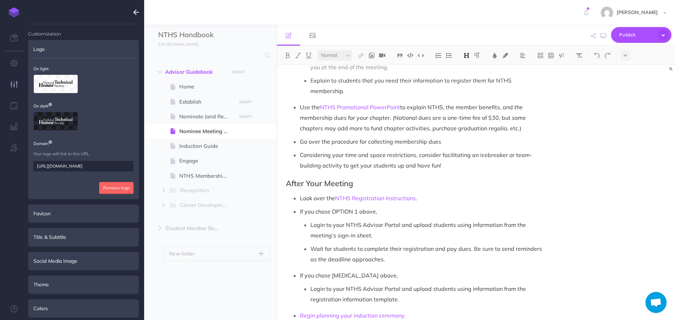
click at [138, 12] on icon "button" at bounding box center [136, 12] width 6 height 8
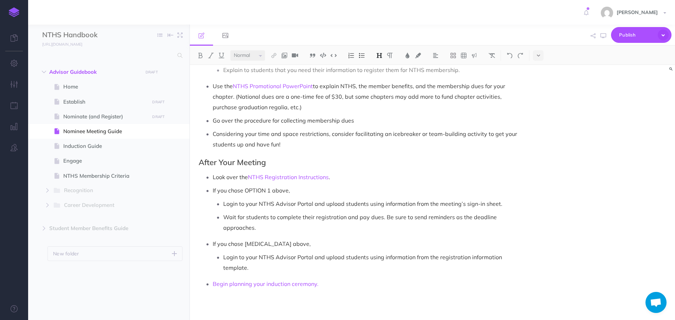
scroll to position [564, 0]
click at [603, 36] on icon "button" at bounding box center [604, 36] width 6 height 6
click at [95, 101] on span "Establish" at bounding box center [105, 102] width 84 height 8
select select "null"
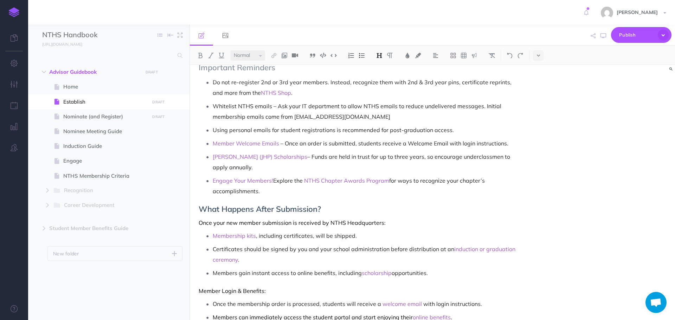
scroll to position [667, 0]
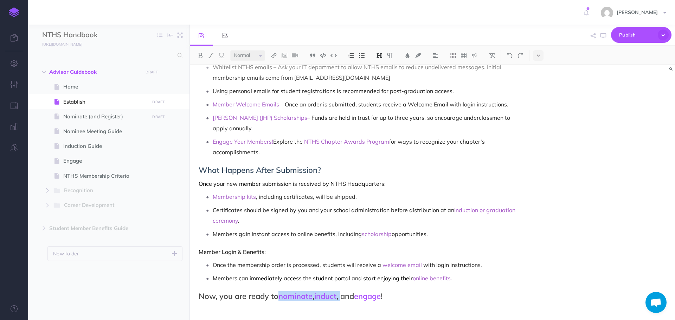
drag, startPoint x: 280, startPoint y: 287, endPoint x: 344, endPoint y: 290, distance: 64.4
click at [344, 292] on h2 "Now, you are ready to nominate , induct , and engage !" at bounding box center [360, 296] width 322 height 8
click at [202, 55] on img at bounding box center [200, 56] width 6 height 6
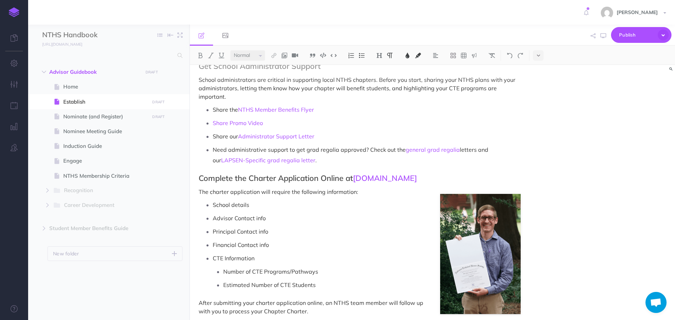
scroll to position [33, 0]
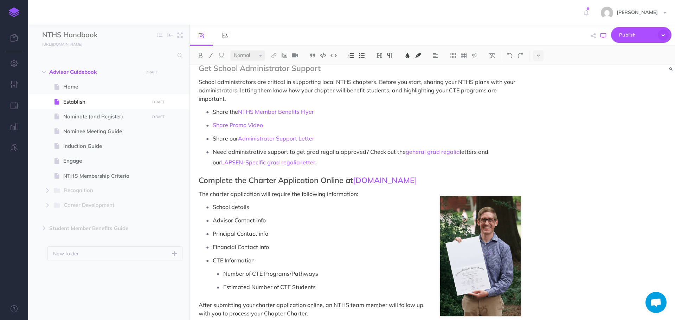
click at [608, 34] on button "button" at bounding box center [603, 36] width 9 height 20
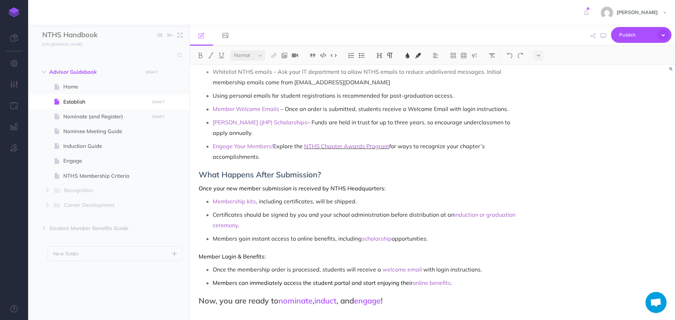
scroll to position [667, 0]
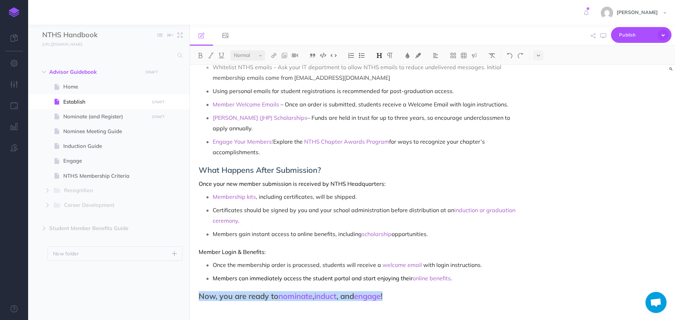
drag, startPoint x: 200, startPoint y: 290, endPoint x: 395, endPoint y: 281, distance: 195.1
click at [380, 55] on img at bounding box center [379, 56] width 6 height 6
click at [379, 69] on button "H1" at bounding box center [379, 68] width 11 height 11
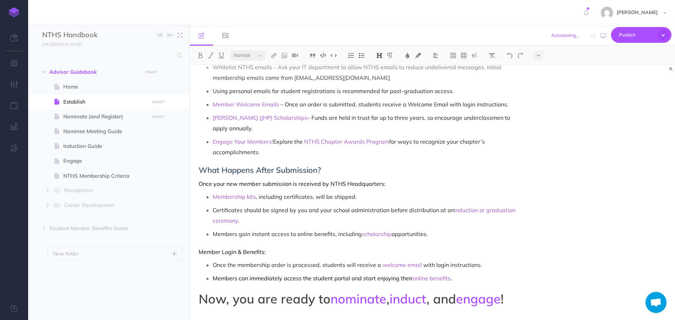
click at [380, 57] on img at bounding box center [379, 56] width 6 height 6
click at [381, 89] on button "H3" at bounding box center [379, 89] width 11 height 11
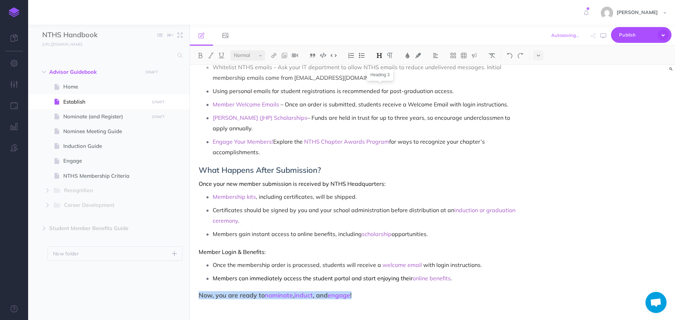
scroll to position [662, 0]
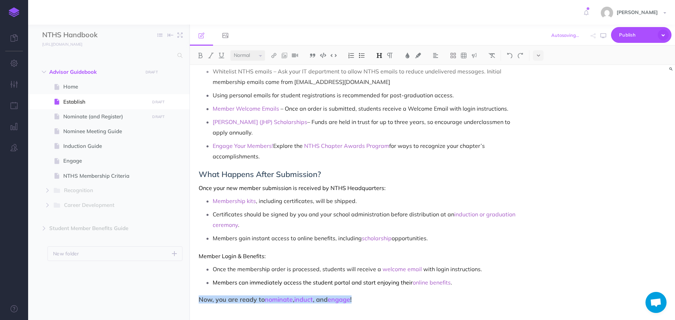
click at [408, 297] on h3 "Now, you are ready to nominate , induct , and engage !" at bounding box center [360, 300] width 322 height 7
click at [606, 34] on icon "button" at bounding box center [604, 36] width 6 height 6
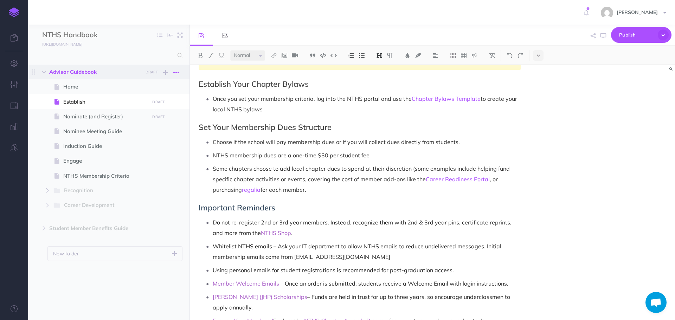
scroll to position [487, 0]
click at [44, 74] on icon "button" at bounding box center [44, 72] width 4 height 4
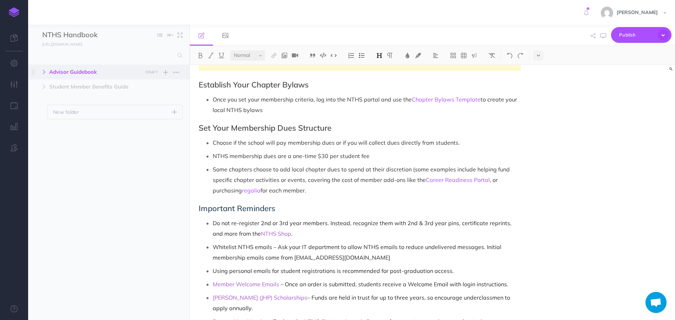
click at [44, 74] on icon "button" at bounding box center [44, 72] width 4 height 4
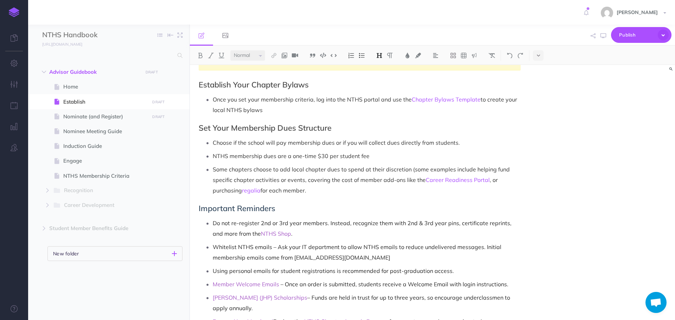
click at [176, 253] on icon "button" at bounding box center [174, 254] width 5 height 8
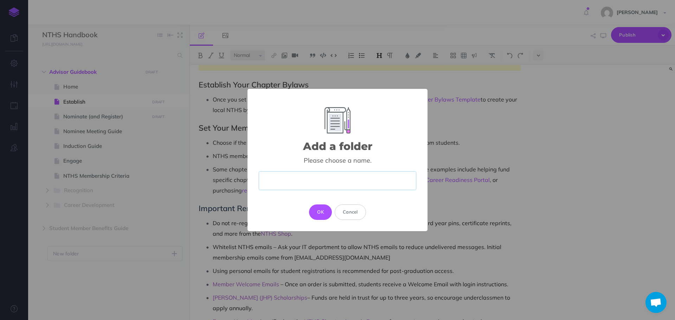
click at [292, 185] on input "text" at bounding box center [338, 181] width 158 height 19
paste input "Helpful Tips for NTHS Chapter Officers"
type input "Helpful Tips for NTHS Chapter Officers"
click at [323, 217] on button "OK" at bounding box center [320, 212] width 23 height 15
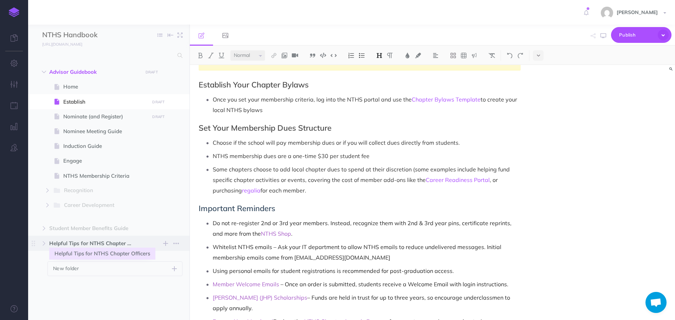
select select "null"
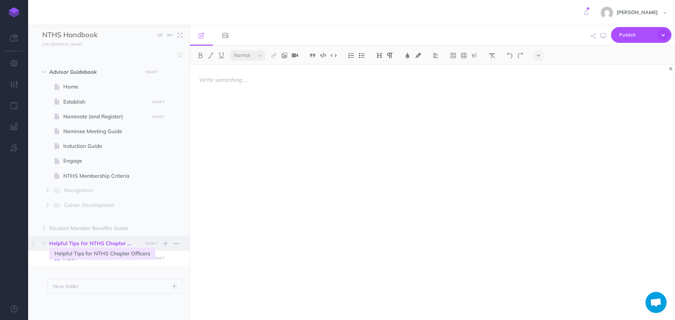
click at [89, 245] on span "Helpful Tips for NTHS Chapter Officers" at bounding box center [93, 244] width 89 height 8
click at [230, 108] on div at bounding box center [360, 189] width 340 height 248
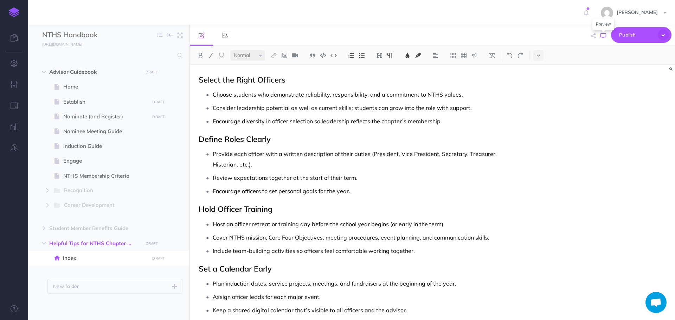
click at [605, 37] on icon "button" at bounding box center [604, 36] width 6 height 6
drag, startPoint x: 44, startPoint y: 243, endPoint x: 49, endPoint y: 183, distance: 60.4
click at [49, 183] on ul "Advisor Guidebook DRAFT Publish these changes Nevermind Publish New folder Add …" at bounding box center [108, 183] width 161 height 237
click at [178, 243] on icon "button" at bounding box center [176, 244] width 6 height 8
click at [154, 281] on link "Settings" at bounding box center [156, 280] width 53 height 12
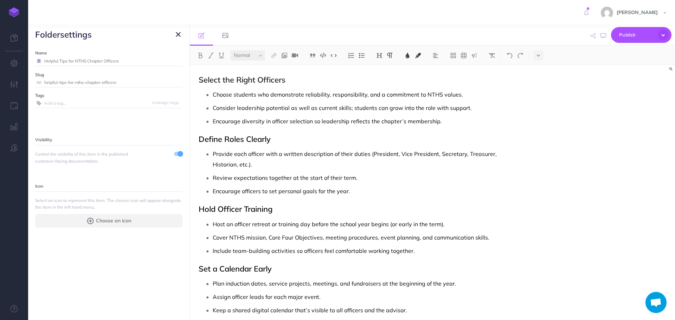
click at [180, 33] on icon "button" at bounding box center [178, 34] width 5 height 8
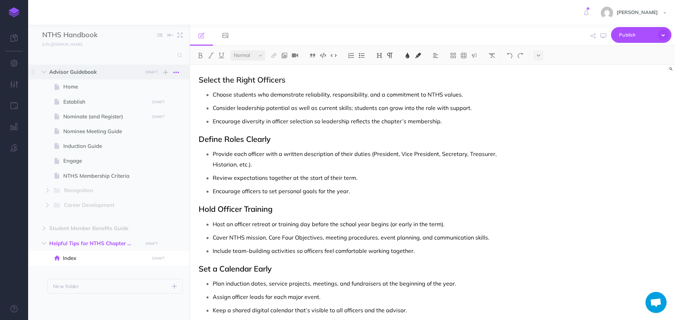
click at [175, 72] on icon "button" at bounding box center [176, 72] width 6 height 8
click at [225, 20] on div "[PERSON_NAME] Settings Account Settings Teams Create Team Support Documentation…" at bounding box center [337, 12] width 665 height 25
click at [52, 230] on span "Student Member Benefits Guide" at bounding box center [93, 228] width 89 height 8
select select "null"
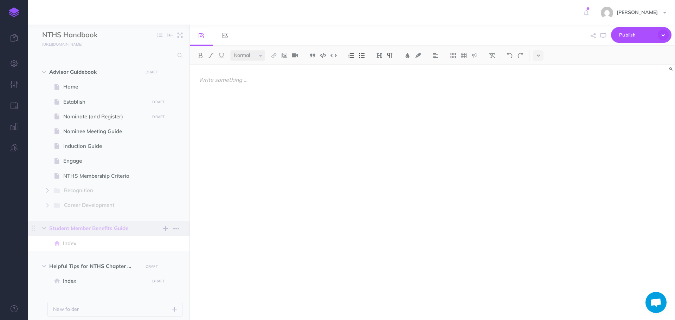
click at [78, 229] on span "Student Member Benefits Guide" at bounding box center [93, 228] width 89 height 8
click at [43, 228] on icon "button" at bounding box center [44, 229] width 4 height 4
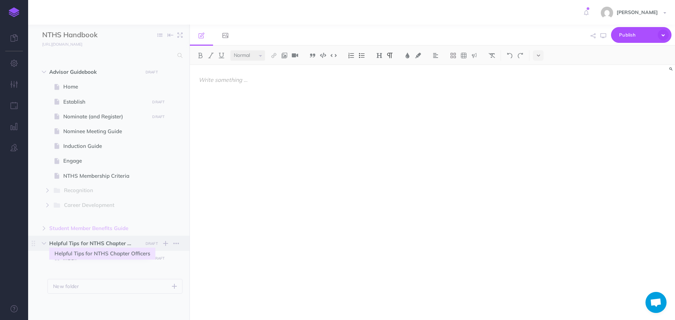
click at [68, 248] on span "Helpful Tips for NTHS Chapter Officers" at bounding box center [93, 244] width 89 height 8
select select "null"
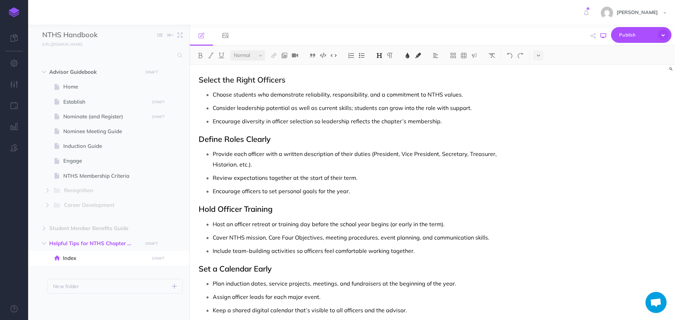
click at [603, 34] on icon "button" at bounding box center [604, 36] width 6 height 6
click at [177, 259] on icon "button" at bounding box center [176, 259] width 6 height 8
click at [179, 243] on icon "button" at bounding box center [176, 244] width 6 height 8
click at [163, 265] on link "Duplicate" at bounding box center [156, 268] width 53 height 12
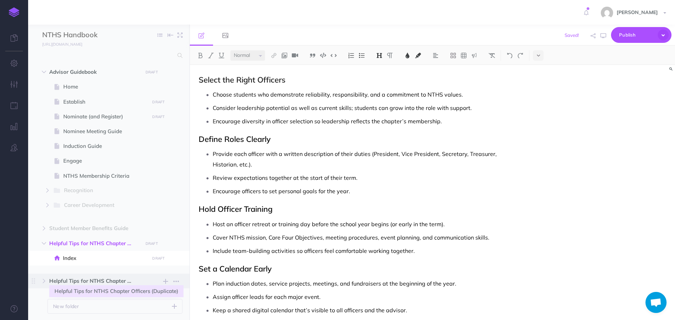
select select "null"
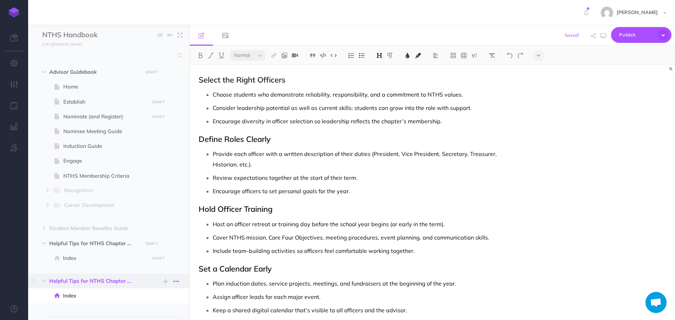
click at [176, 281] on icon "button" at bounding box center [176, 282] width 6 height 8
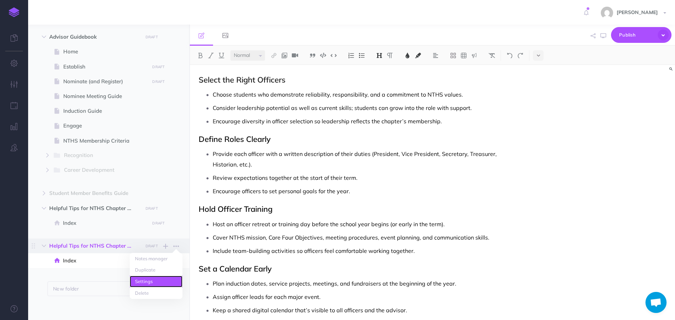
click at [163, 282] on link "Settings" at bounding box center [156, 282] width 53 height 12
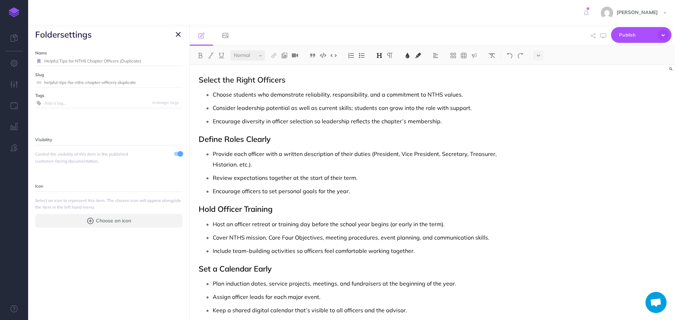
drag, startPoint x: 45, startPoint y: 61, endPoint x: 169, endPoint y: 58, distance: 124.2
click at [169, 58] on input "Helpful Tips for NTHS Chapter Officers (Duplicate)" at bounding box center [113, 61] width 138 height 9
paste input "ow does a chapter implement the Core Four Objectives?"
type input "How does a chapter implement the Core Four Objectives?"
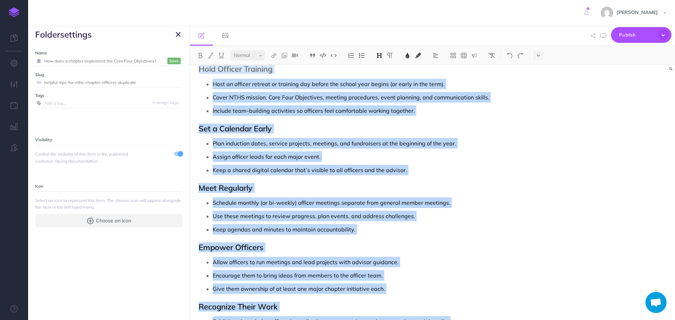
scroll to position [265, 0]
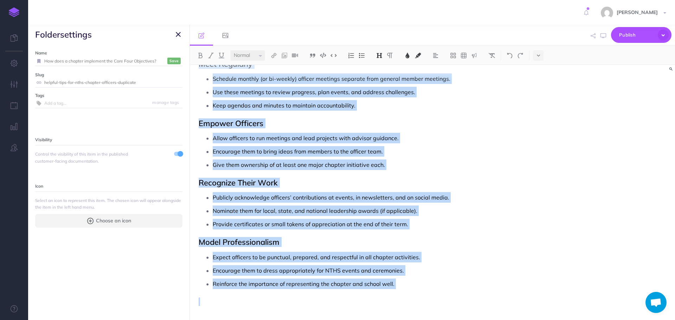
drag, startPoint x: 198, startPoint y: 80, endPoint x: 341, endPoint y: 337, distance: 293.7
click at [341, 320] on html "Toggle Navigation [PERSON_NAME] Settings Account Settings Teams Create Team Sup…" at bounding box center [337, 160] width 675 height 320
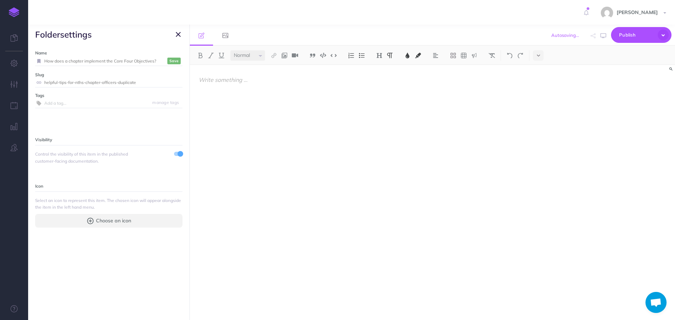
scroll to position [140, 0]
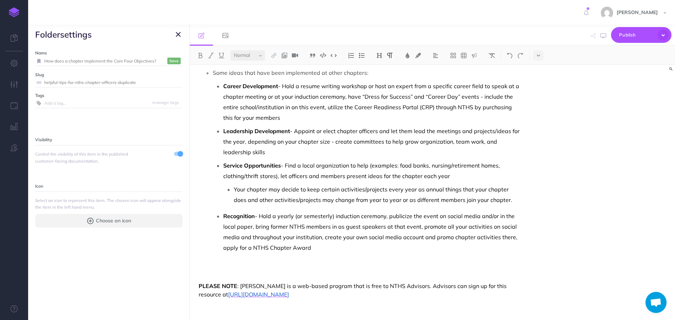
click at [240, 268] on p at bounding box center [360, 270] width 322 height 17
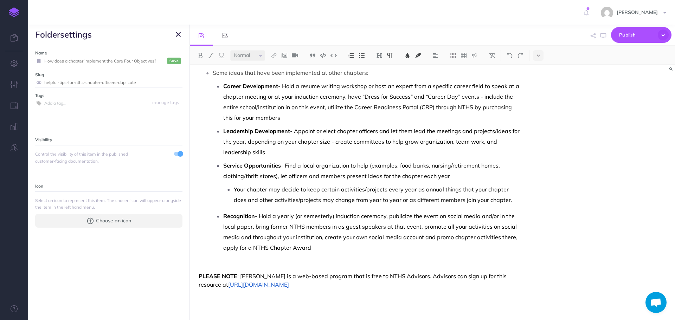
click at [255, 265] on div "The Core Four Objectives are: Career Development, Leadership, Service, and Reco…" at bounding box center [360, 124] width 340 height 399
click at [198, 277] on div "The Core Four Objectives are: Career Development, Leadership, Service, and Reco…" at bounding box center [360, 124] width 340 height 399
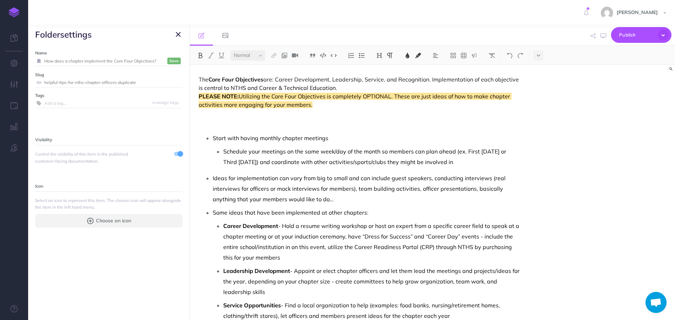
scroll to position [0, 0]
click at [196, 97] on div "The Core Four Objectives are: Career Development, Leadership, Service, and Reco…" at bounding box center [360, 264] width 340 height 399
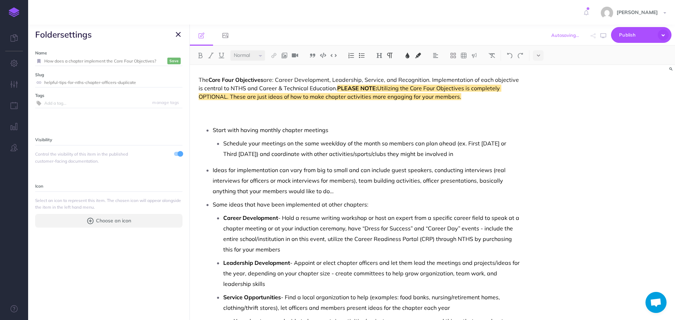
click at [220, 108] on p at bounding box center [360, 112] width 322 height 17
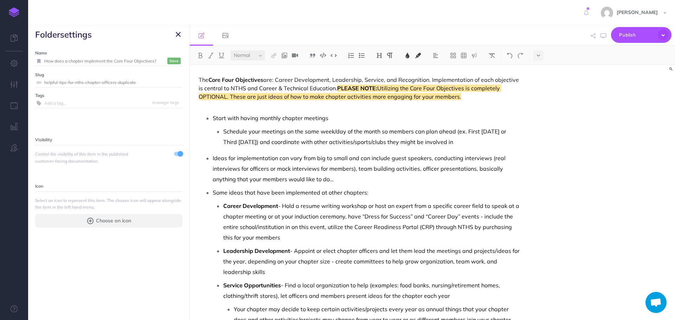
click at [213, 119] on li "Start with having monthly chapter meetings Schedule your meetings on the same w…" at bounding box center [367, 130] width 308 height 34
click at [213, 118] on li "Start with having monthly chapter meetings Schedule your meetings on the same w…" at bounding box center [367, 130] width 308 height 34
drag, startPoint x: 213, startPoint y: 119, endPoint x: 344, endPoint y: 122, distance: 131.2
click at [344, 122] on p "Start with having monthly chapter meetings" at bounding box center [367, 118] width 308 height 11
click at [365, 54] on img at bounding box center [362, 56] width 6 height 6
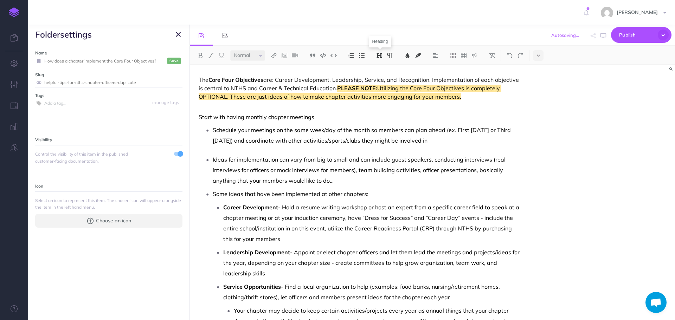
click at [378, 57] on img at bounding box center [379, 56] width 6 height 6
click at [381, 80] on button "H2" at bounding box center [379, 78] width 11 height 11
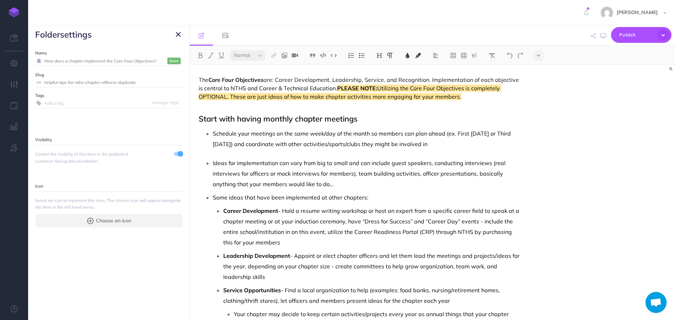
click at [214, 199] on span "Some ideas that have been implemented at other chapters:" at bounding box center [291, 197] width 156 height 7
click at [363, 55] on img at bounding box center [362, 56] width 6 height 6
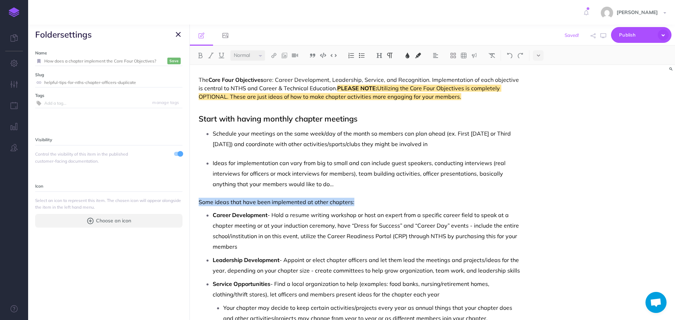
drag, startPoint x: 199, startPoint y: 201, endPoint x: 355, endPoint y: 202, distance: 155.5
click at [355, 202] on p "Some ideas that have been implemented at other chapters:" at bounding box center [360, 202] width 322 height 8
click at [381, 56] on img at bounding box center [379, 56] width 6 height 6
click at [382, 88] on button "H3" at bounding box center [379, 89] width 11 height 11
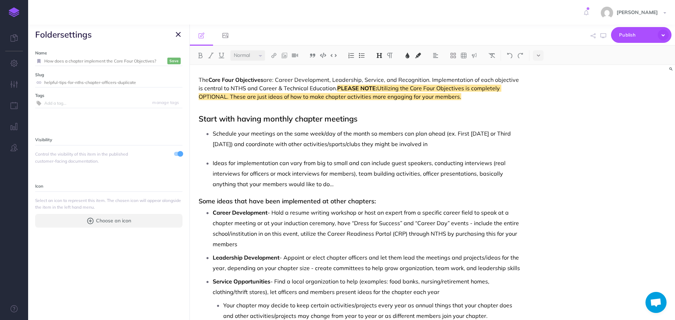
click at [379, 171] on span "Ideas for implementation can vary from big to small and can include guest speak…" at bounding box center [360, 174] width 294 height 28
drag, startPoint x: 198, startPoint y: 120, endPoint x: 361, endPoint y: 114, distance: 162.3
click at [361, 114] on div "The Core Four Objectives are: Career Development, Leadership, Service, and Reco…" at bounding box center [360, 252] width 340 height 375
click at [376, 56] on button at bounding box center [379, 55] width 11 height 11
click at [381, 91] on button "H3" at bounding box center [379, 89] width 11 height 11
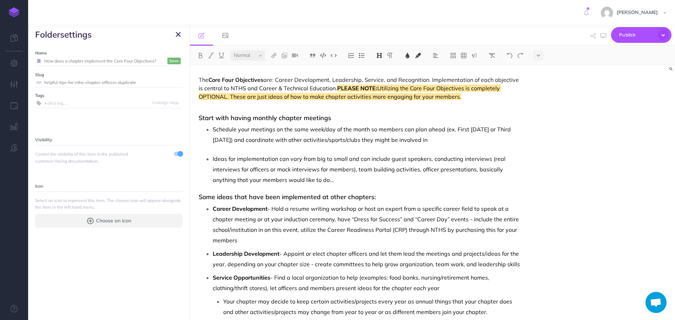
click at [376, 134] on p "Schedule your meetings on the same week/day of the month so members can plan ah…" at bounding box center [367, 134] width 308 height 21
click at [213, 161] on span "Ideas for implementation can vary from big to small and can include guest speak…" at bounding box center [360, 169] width 294 height 28
click at [216, 151] on div "The Core Four Objectives are: Career Development, Leadership, Service, and Reco…" at bounding box center [360, 250] width 340 height 371
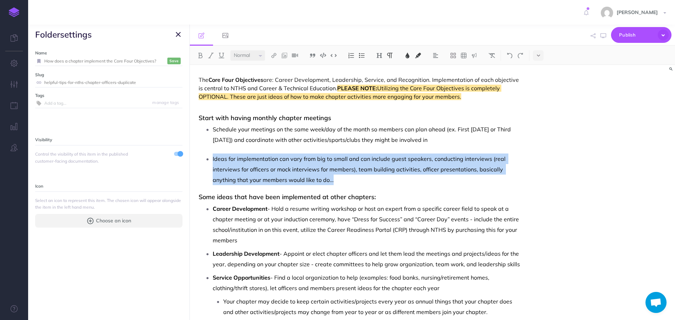
drag, startPoint x: 213, startPoint y: 160, endPoint x: 365, endPoint y: 184, distance: 154.3
click at [365, 184] on p "Ideas for implementation can vary from big to small and can include guest speak…" at bounding box center [367, 170] width 308 height 32
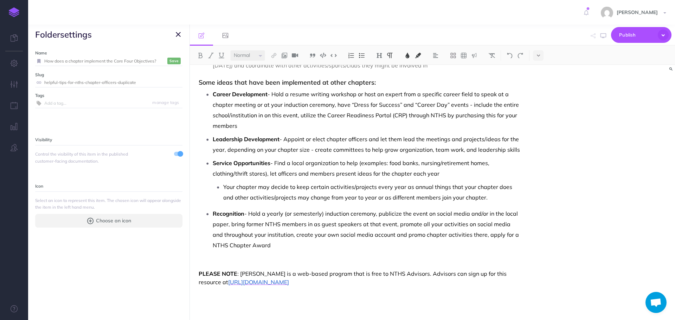
scroll to position [75, 0]
click at [279, 253] on p "Recognition - Hold a yearly (or semesterly) induction ceremony, publicize the e…" at bounding box center [367, 234] width 308 height 53
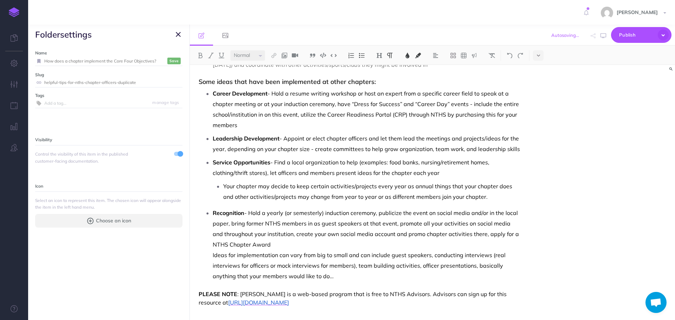
click at [213, 256] on span "Ideas for implementation can vary from big to small and can include guest speak…" at bounding box center [360, 266] width 294 height 28
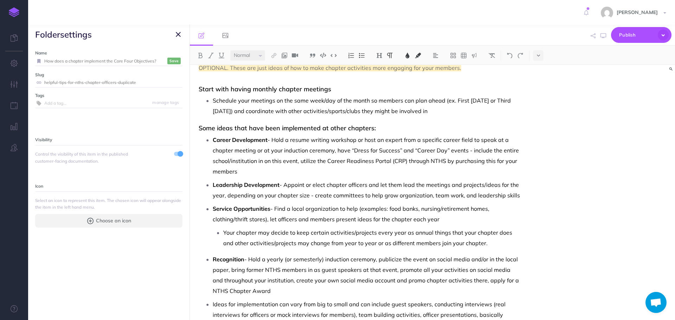
scroll to position [0, 0]
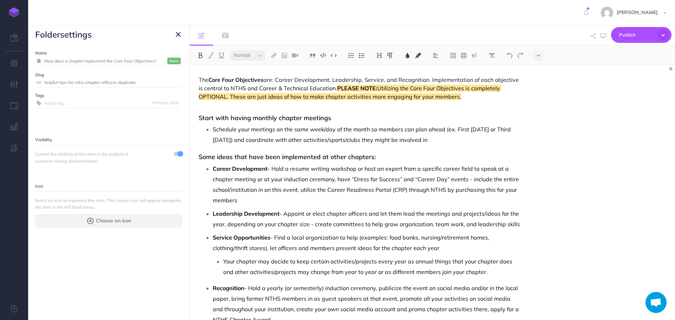
drag, startPoint x: 337, startPoint y: 88, endPoint x: 462, endPoint y: 97, distance: 125.3
click at [462, 97] on p "The Core Four Objectives are: Career Development, Leadership, Service, and Reco…" at bounding box center [360, 93] width 322 height 34
click at [418, 57] on img at bounding box center [418, 56] width 6 height 6
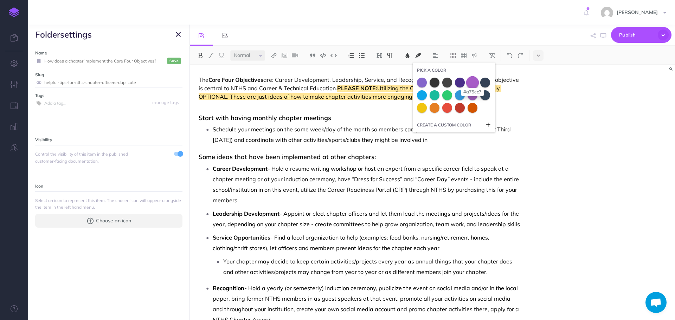
click at [475, 83] on span at bounding box center [472, 82] width 13 height 13
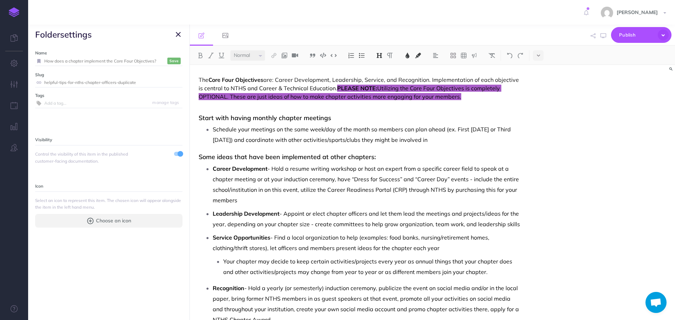
click at [458, 112] on div "The Core Four Objectives are: Career Development, Leadership, Service, and Reco…" at bounding box center [360, 242] width 340 height 355
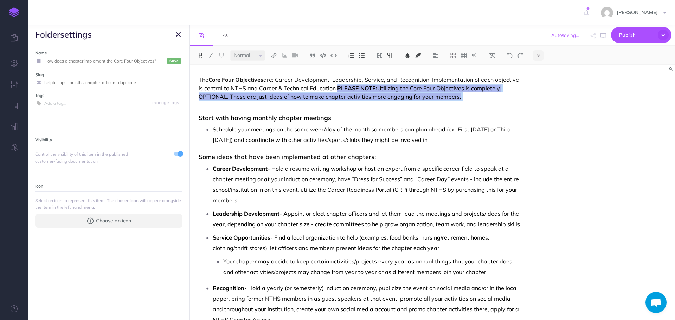
drag, startPoint x: 336, startPoint y: 89, endPoint x: 465, endPoint y: 106, distance: 129.9
click at [465, 106] on p "The Core Four Objectives are: Career Development, Leadership, Service, and Reco…" at bounding box center [360, 93] width 322 height 34
click at [421, 55] on img at bounding box center [418, 56] width 6 height 6
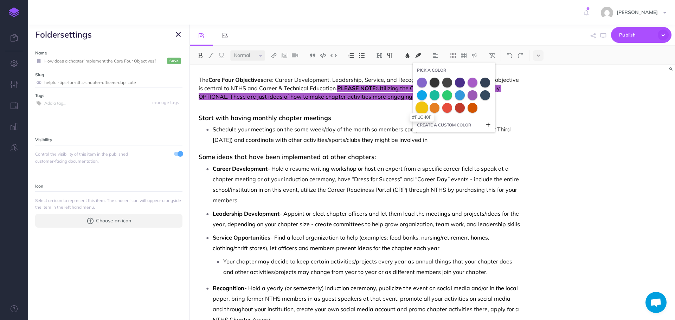
click at [421, 107] on span at bounding box center [422, 107] width 13 height 13
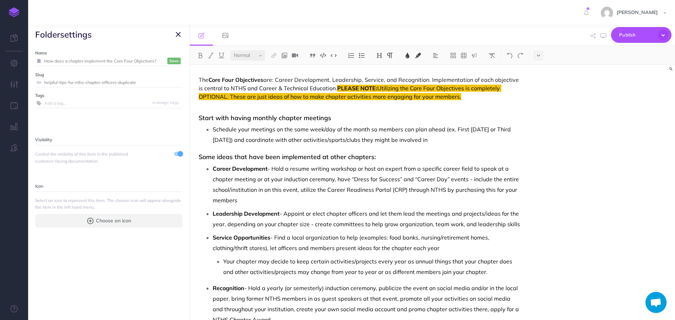
click at [399, 142] on span "Schedule your meetings on the same week/day of the month so members can plan ah…" at bounding box center [363, 135] width 300 height 18
click at [337, 88] on span "PLEASE NOTE:" at bounding box center [357, 88] width 40 height 7
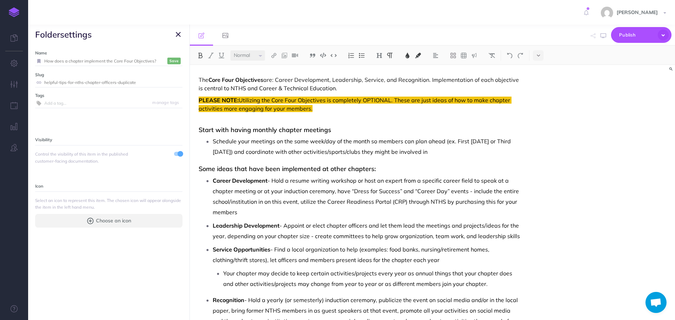
drag, startPoint x: 199, startPoint y: 101, endPoint x: 313, endPoint y: 112, distance: 114.2
click at [313, 112] on p "PLEASE NOTE: Utilizing the Core Four Objectives is completely OPTIONAL. These a…" at bounding box center [360, 108] width 322 height 25
click at [420, 55] on img at bounding box center [418, 56] width 6 height 6
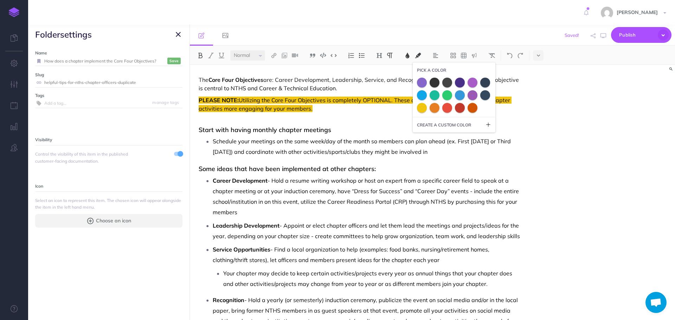
click at [485, 110] on div at bounding box center [454, 95] width 74 height 35
click at [484, 107] on div at bounding box center [454, 95] width 74 height 35
click at [488, 108] on div at bounding box center [454, 95] width 74 height 35
click at [489, 124] on icon at bounding box center [489, 125] width 6 height 6
click at [469, 123] on small "CREATE A CUSTOM COLOR" at bounding box center [444, 125] width 54 height 7
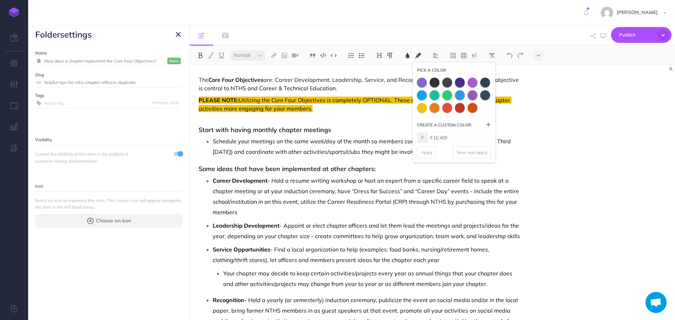
click at [488, 110] on div at bounding box center [454, 95] width 74 height 35
click at [440, 69] on span "PICK A COLOR" at bounding box center [431, 70] width 29 height 7
click at [395, 144] on span "Schedule your meetings on the same week/day of the month so members can plan ah…" at bounding box center [363, 147] width 300 height 18
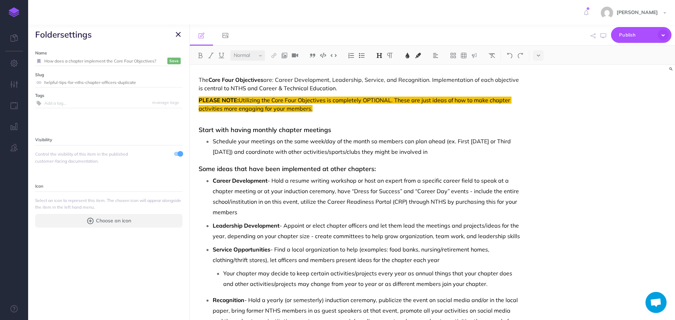
click at [383, 132] on h3 "Start with having monthly chapter meetings" at bounding box center [360, 130] width 322 height 7
drag, startPoint x: 196, startPoint y: 100, endPoint x: 326, endPoint y: 108, distance: 130.1
click at [326, 108] on div "The Core Four Objectives are: Career Development, Leadership, Service, and Reco…" at bounding box center [360, 248] width 340 height 367
click at [419, 55] on img at bounding box center [418, 56] width 6 height 6
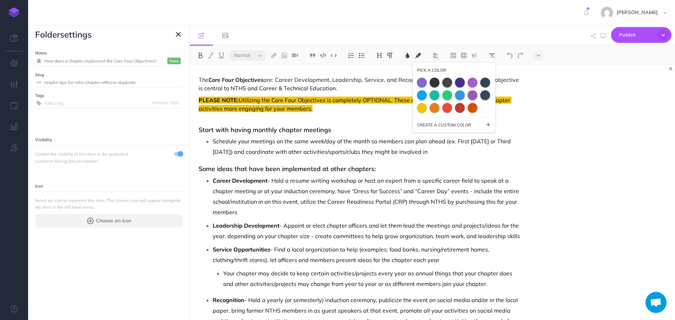
click at [486, 108] on div at bounding box center [454, 95] width 74 height 35
click at [487, 108] on div at bounding box center [454, 95] width 74 height 35
click at [465, 127] on small "CREATE A CUSTOM COLOR" at bounding box center [444, 125] width 54 height 7
click at [487, 126] on icon at bounding box center [489, 125] width 6 height 6
click at [535, 144] on div "The Core Four Objectives are: Career Development, Leadership, Service, and Reco…" at bounding box center [432, 192] width 485 height 255
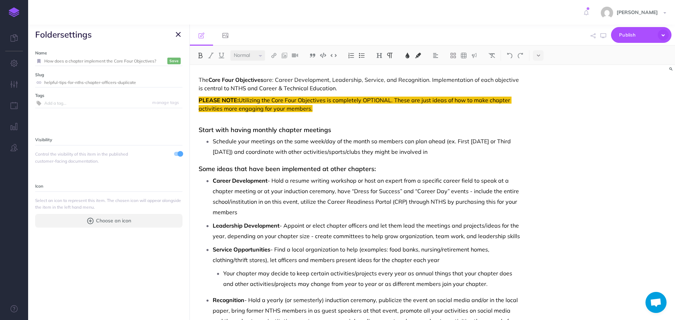
drag, startPoint x: 197, startPoint y: 101, endPoint x: 317, endPoint y: 108, distance: 119.8
click at [317, 108] on div "The Core Four Objectives are: Career Development, Leadership, Service, and Reco…" at bounding box center [360, 248] width 340 height 367
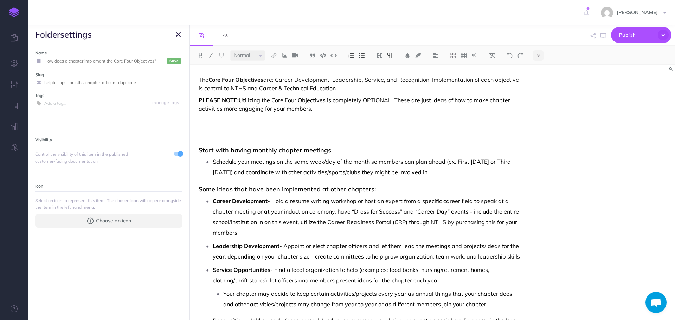
click at [262, 134] on p at bounding box center [360, 128] width 322 height 25
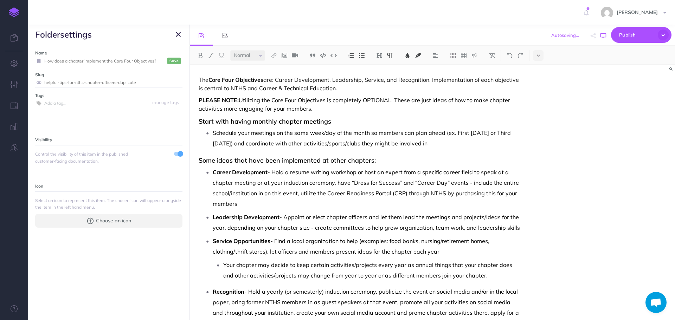
click at [605, 34] on icon "button" at bounding box center [604, 36] width 6 height 6
click at [604, 36] on icon "button" at bounding box center [604, 36] width 6 height 6
drag, startPoint x: 201, startPoint y: 99, endPoint x: 240, endPoint y: 100, distance: 39.1
click at [240, 100] on p "PLEASE NOTE: Utilizing the Core Four Objectives is completely OPTIONAL. These a…" at bounding box center [360, 104] width 322 height 17
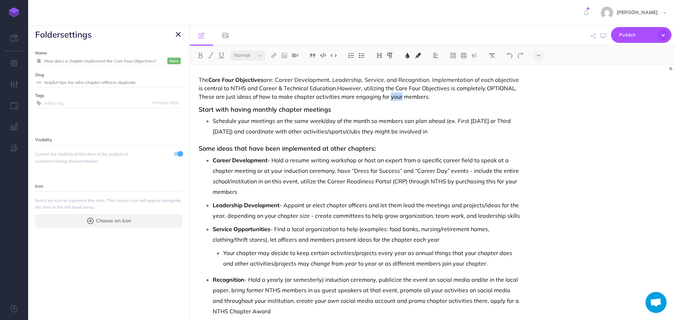
drag, startPoint x: 388, startPoint y: 97, endPoint x: 401, endPoint y: 97, distance: 12.3
click at [401, 97] on span "However, utilizing the Core Four Objectives is completely OPTIONAL. These are j…" at bounding box center [359, 92] width 320 height 15
click at [603, 36] on icon "button" at bounding box center [604, 36] width 6 height 6
click at [198, 96] on div "The Core Four Objectives are: Career Development, Leadership, Service, and Reco…" at bounding box center [360, 238] width 340 height 346
click at [608, 36] on button "button" at bounding box center [603, 36] width 9 height 20
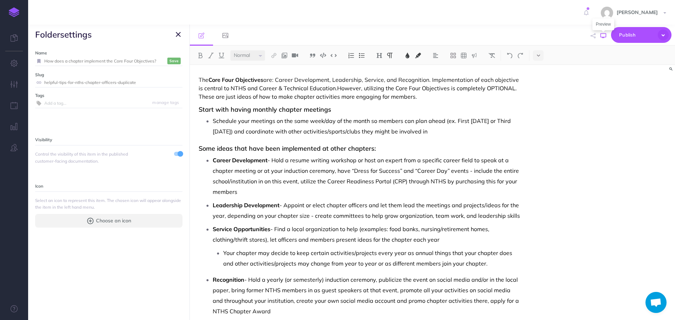
click at [604, 35] on icon "button" at bounding box center [604, 36] width 6 height 6
click at [177, 34] on icon "button" at bounding box center [178, 34] width 5 height 8
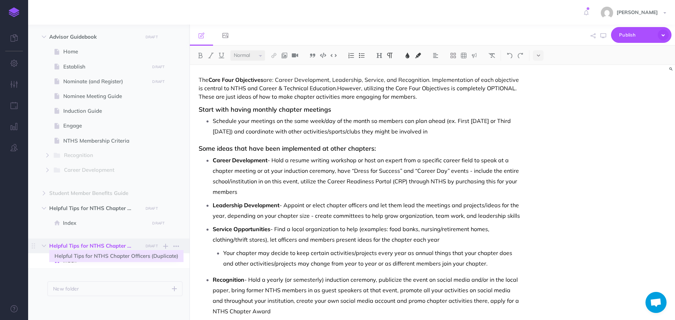
click at [114, 247] on span "Helpful Tips for NTHS Chapter Officers (Duplicate)" at bounding box center [93, 246] width 89 height 8
click at [115, 247] on span "Helpful Tips for NTHS Chapter Officers (Duplicate)" at bounding box center [93, 246] width 89 height 8
click at [178, 247] on icon "button" at bounding box center [176, 246] width 6 height 8
click at [151, 281] on link "Settings" at bounding box center [156, 282] width 53 height 12
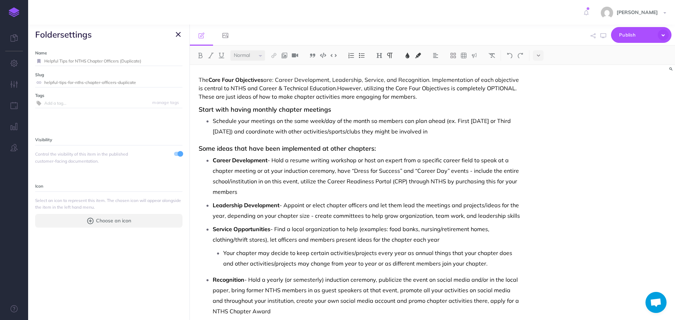
click at [59, 60] on input "Helpful Tips for NTHS Chapter Officers (Duplicate)" at bounding box center [113, 61] width 138 height 9
drag, startPoint x: 148, startPoint y: 62, endPoint x: 39, endPoint y: 65, distance: 109.5
click at [39, 65] on div "Helpful Tips for NTHS Chapter Officers (Duplicate)" at bounding box center [108, 61] width 147 height 9
paste input "ow does a chapter implement the Core Four Objectives?"
type input "How does a chapter implement the Core Four Objectives?"
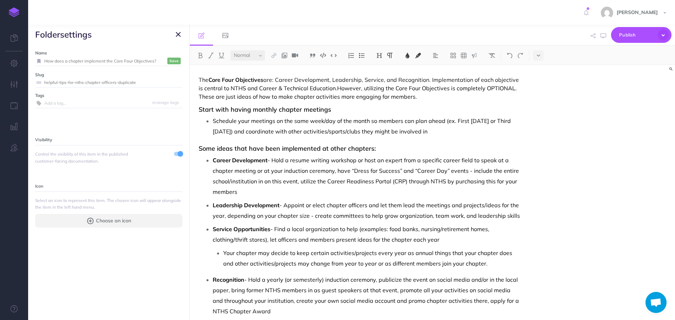
drag, startPoint x: 152, startPoint y: 83, endPoint x: 45, endPoint y: 89, distance: 107.5
click at [45, 89] on div "Name How does a chapter implement the Core Four Objectives? Save Slug helpful-t…" at bounding box center [108, 182] width 161 height 276
click at [177, 35] on icon "button" at bounding box center [178, 34] width 5 height 8
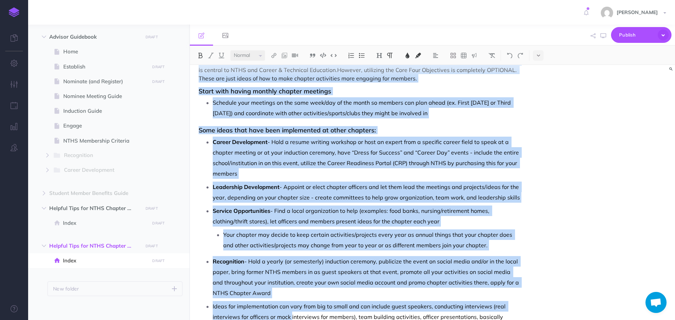
scroll to position [91, 0]
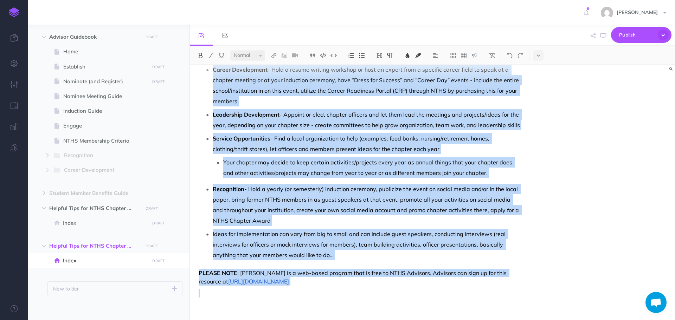
drag, startPoint x: 199, startPoint y: 79, endPoint x: 292, endPoint y: 324, distance: 262.7
click at [292, 320] on html "Toggle Navigation [PERSON_NAME] Settings Account Settings Teams Create Team Sup…" at bounding box center [337, 160] width 675 height 320
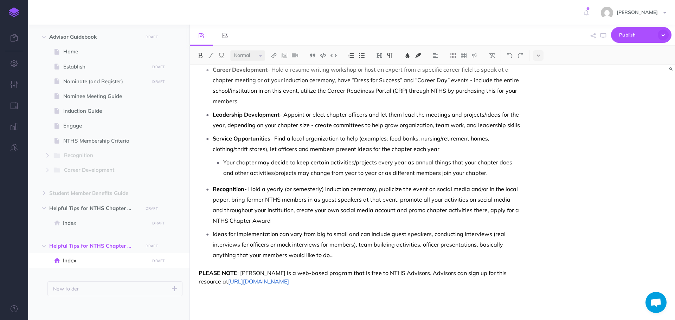
scroll to position [0, 0]
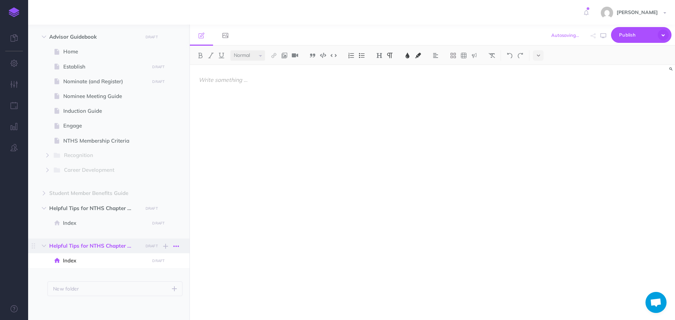
click at [174, 246] on icon "button" at bounding box center [176, 246] width 6 height 8
click at [152, 291] on link "Delete" at bounding box center [156, 294] width 53 height 12
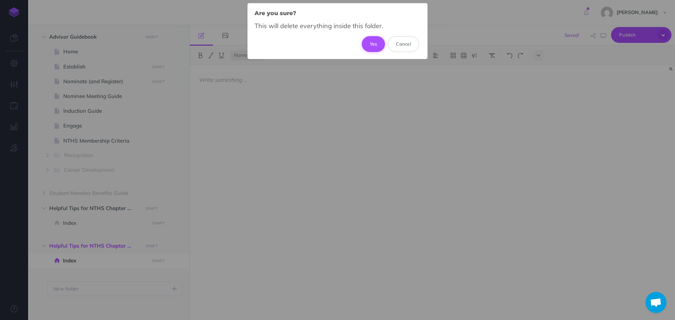
click at [377, 42] on button "Yes" at bounding box center [374, 43] width 24 height 15
select select "null"
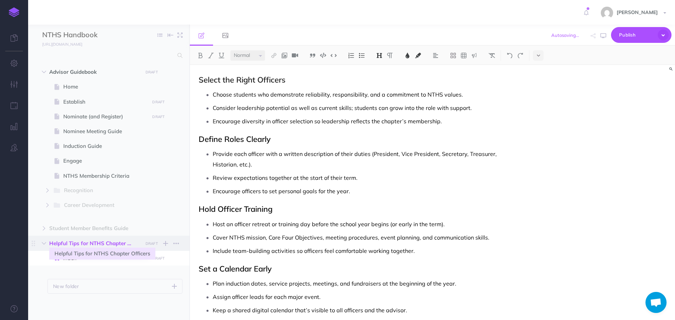
click at [85, 245] on span "Helpful Tips for NTHS Chapter Officers" at bounding box center [93, 244] width 89 height 8
click at [175, 260] on icon "button" at bounding box center [176, 259] width 6 height 8
click at [96, 258] on span "Index" at bounding box center [105, 258] width 84 height 8
click at [174, 244] on icon "button" at bounding box center [176, 244] width 6 height 8
click at [95, 263] on span at bounding box center [108, 258] width 161 height 15
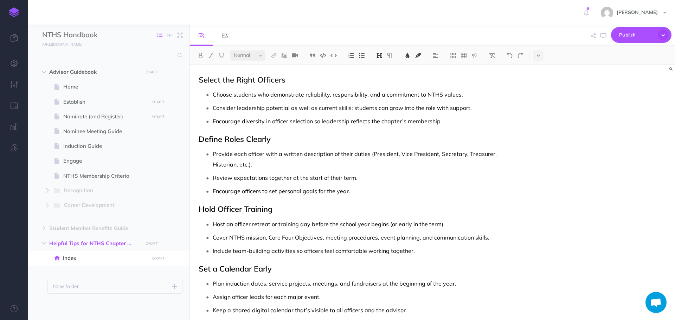
click at [160, 36] on icon "button" at bounding box center [160, 35] width 5 height 5
click at [110, 257] on span "Index" at bounding box center [105, 258] width 84 height 8
click at [176, 228] on icon "button" at bounding box center [176, 229] width 6 height 8
click at [91, 261] on span "Index" at bounding box center [105, 258] width 84 height 8
click at [89, 289] on button "New folder" at bounding box center [114, 286] width 135 height 15
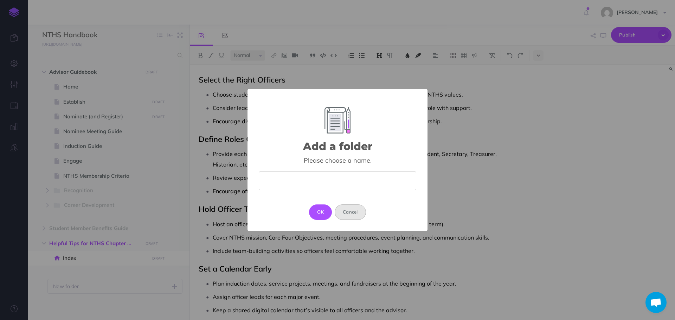
drag, startPoint x: 321, startPoint y: 179, endPoint x: 351, endPoint y: 216, distance: 48.0
click at [351, 216] on button "Cancel" at bounding box center [350, 212] width 31 height 15
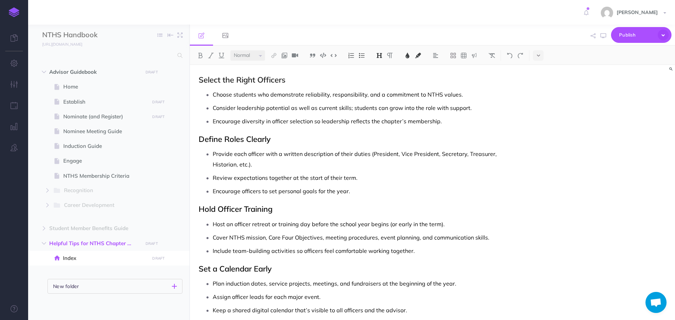
click at [107, 285] on button "New folder" at bounding box center [114, 286] width 135 height 15
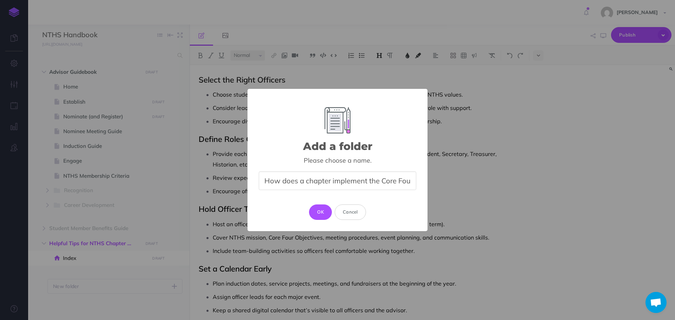
scroll to position [0, 42]
type input "How does a chapter implement the Core Four Objectives?"
click at [324, 209] on button "OK" at bounding box center [320, 212] width 23 height 15
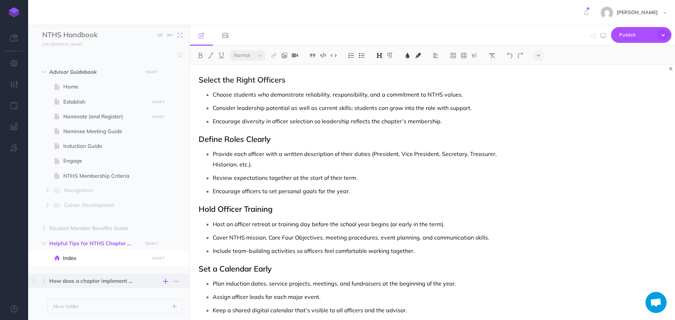
click at [165, 282] on icon "button" at bounding box center [165, 282] width 5 height 8
select select "null"
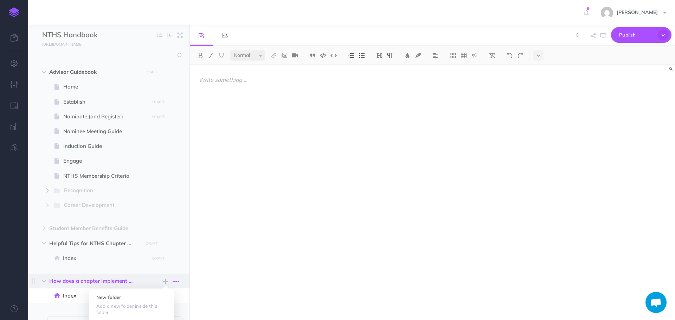
click at [176, 281] on icon "button" at bounding box center [176, 282] width 6 height 8
click at [89, 292] on span "Index" at bounding box center [105, 296] width 84 height 8
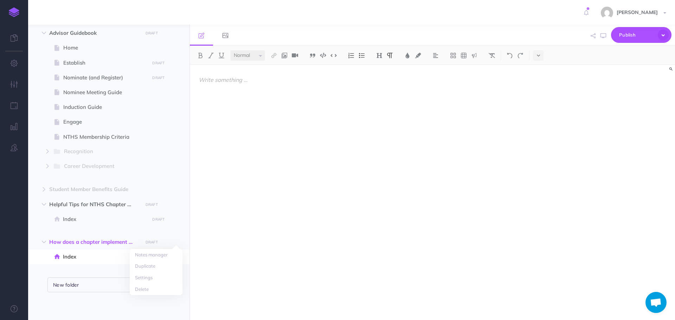
scroll to position [39, 0]
click at [104, 254] on span "Index" at bounding box center [105, 257] width 84 height 8
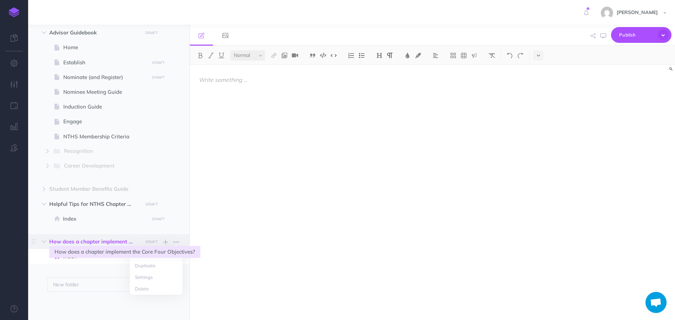
click at [106, 243] on span "How does a chapter implement the Core Four Objectives?" at bounding box center [93, 242] width 89 height 8
click at [241, 178] on div at bounding box center [360, 189] width 340 height 248
click at [255, 109] on div at bounding box center [360, 189] width 340 height 248
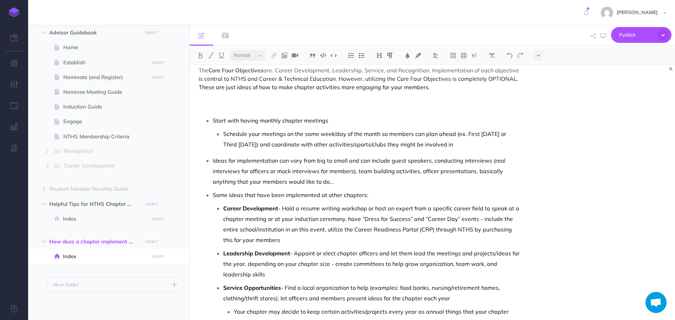
scroll to position [0, 0]
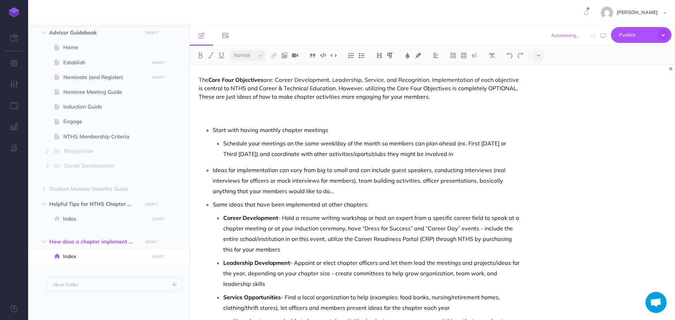
click at [242, 115] on p at bounding box center [360, 112] width 322 height 17
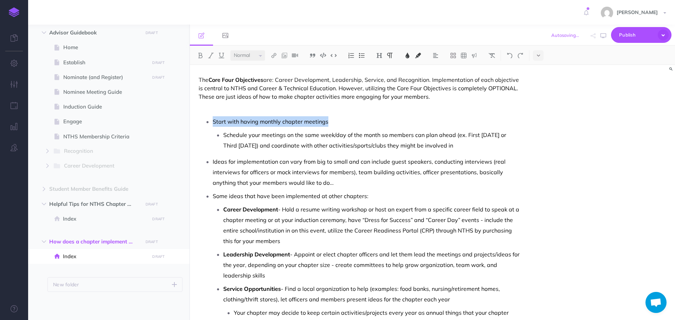
drag, startPoint x: 213, startPoint y: 121, endPoint x: 354, endPoint y: 93, distance: 143.4
click at [342, 114] on div "The Core Four Objectives are: Career Development, Leadership, Service, and Reco…" at bounding box center [360, 261] width 340 height 392
click at [362, 59] on button at bounding box center [362, 55] width 11 height 11
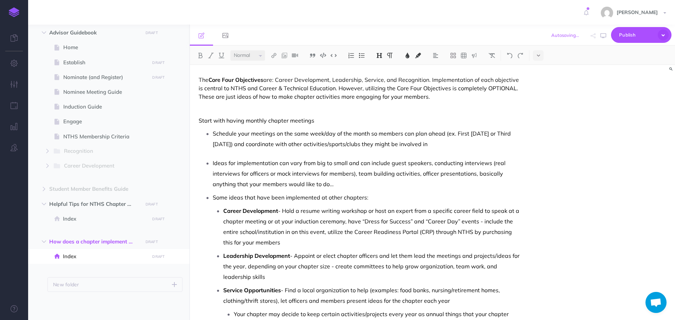
click at [379, 56] on img at bounding box center [379, 56] width 6 height 6
click at [382, 89] on button "H3" at bounding box center [379, 89] width 11 height 11
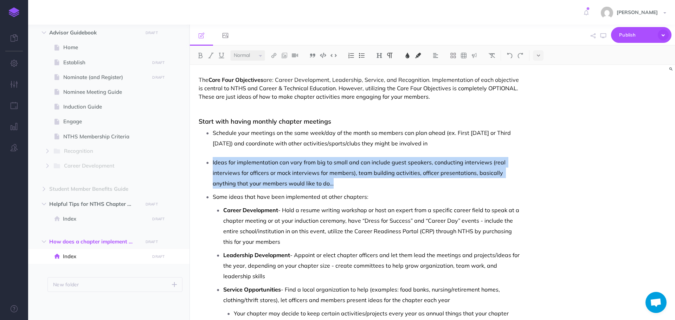
drag, startPoint x: 213, startPoint y: 163, endPoint x: 367, endPoint y: 187, distance: 156.0
click at [367, 188] on p "Ideas for implementation can vary from big to small and can include guest speak…" at bounding box center [367, 173] width 308 height 32
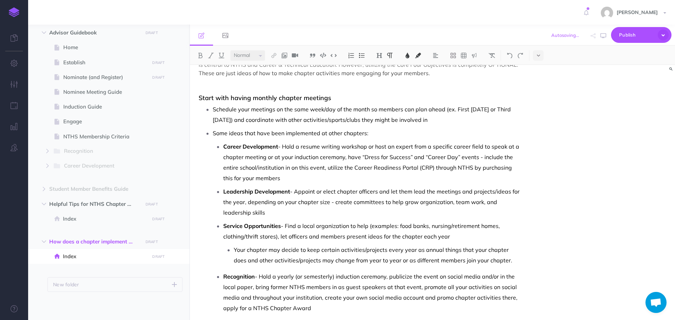
scroll to position [70, 0]
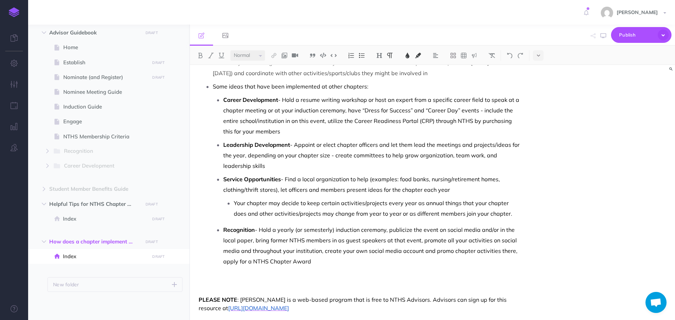
click at [333, 261] on p "Recognition - Hold a yearly (or semesterly) induction ceremony, publicize the e…" at bounding box center [372, 246] width 298 height 42
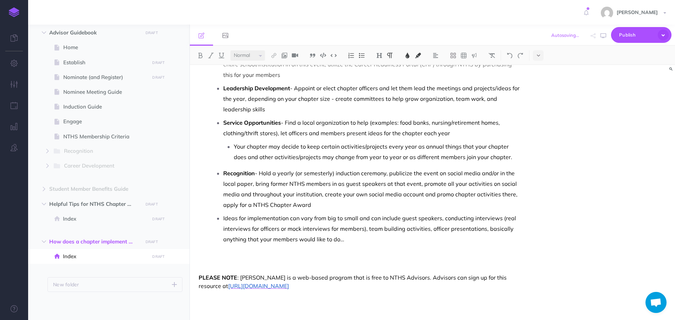
scroll to position [132, 0]
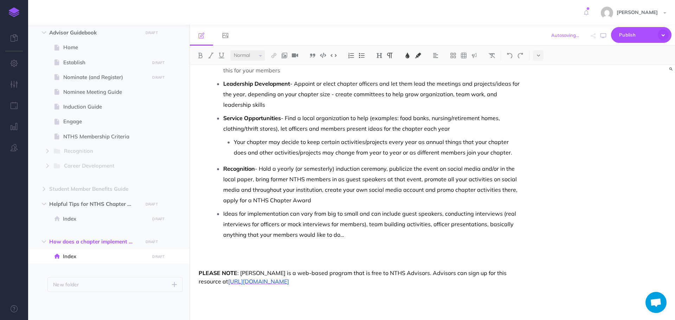
click at [255, 258] on p at bounding box center [360, 257] width 322 height 17
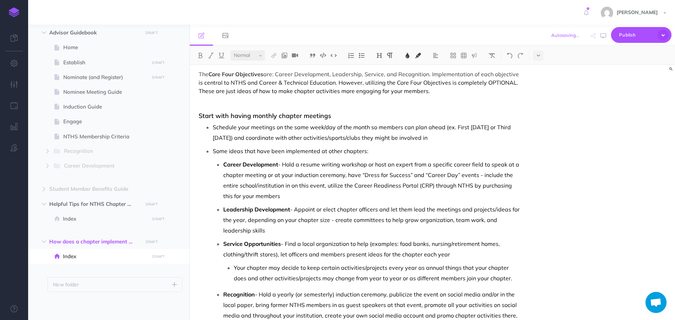
scroll to position [0, 0]
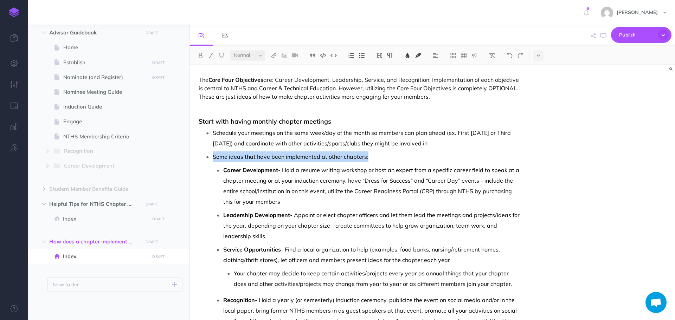
drag, startPoint x: 214, startPoint y: 155, endPoint x: 382, endPoint y: 155, distance: 168.5
click at [382, 155] on p "Some ideas that have been implemented at other chapters:" at bounding box center [367, 157] width 308 height 11
click at [361, 59] on button at bounding box center [362, 55] width 11 height 11
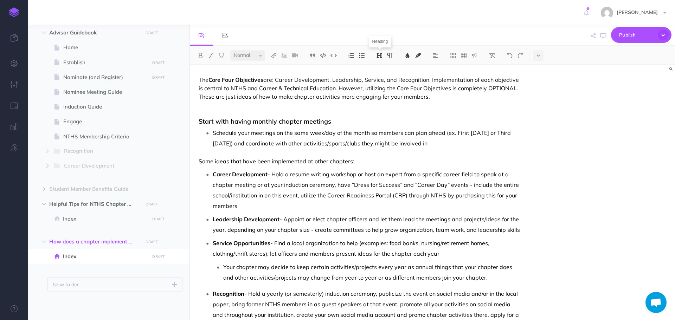
click at [382, 56] on img at bounding box center [379, 56] width 6 height 6
drag, startPoint x: 381, startPoint y: 89, endPoint x: 379, endPoint y: 110, distance: 20.9
click at [381, 90] on button "H3" at bounding box center [379, 89] width 11 height 11
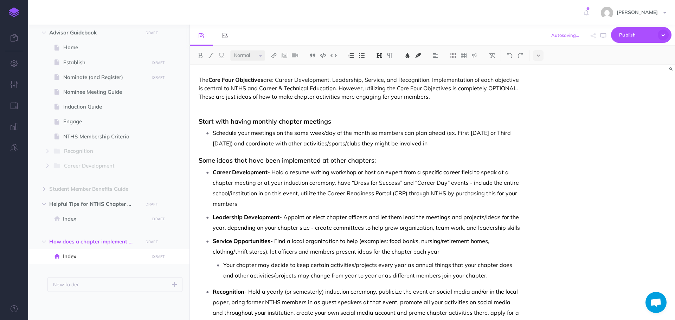
click at [388, 183] on span "- Hold a resume writing workshop or host an expert from a specific career field…" at bounding box center [367, 188] width 308 height 39
click at [606, 35] on icon "button" at bounding box center [604, 36] width 6 height 6
click at [292, 111] on p at bounding box center [360, 108] width 322 height 8
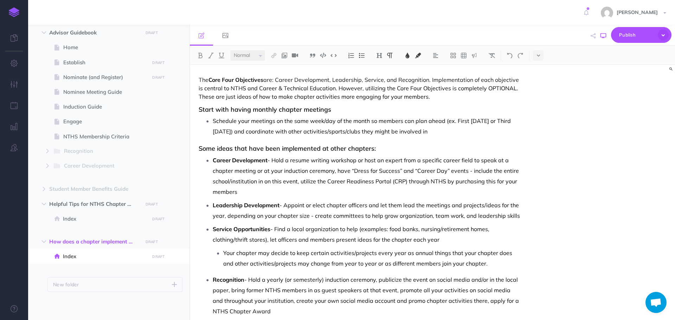
click at [603, 38] on icon "button" at bounding box center [604, 36] width 6 height 6
click at [165, 242] on icon "button" at bounding box center [165, 242] width 5 height 8
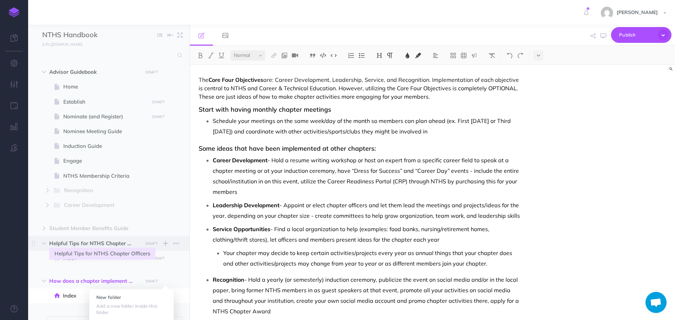
click at [87, 241] on span "Helpful Tips for NTHS Chapter Officers" at bounding box center [93, 244] width 89 height 8
select select "null"
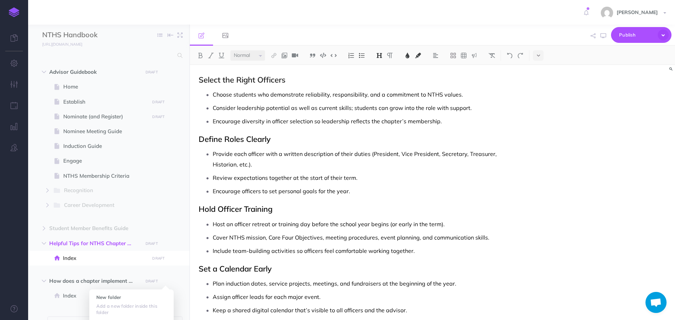
click at [199, 81] on span "Select the Right Officers" at bounding box center [242, 80] width 87 height 10
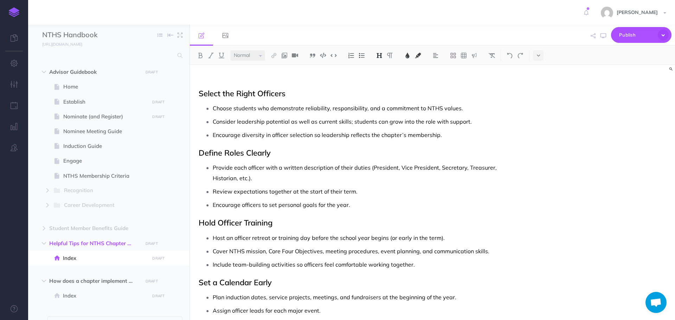
drag, startPoint x: 198, startPoint y: 80, endPoint x: 337, endPoint y: 80, distance: 138.3
click at [382, 53] on img at bounding box center [379, 56] width 6 height 6
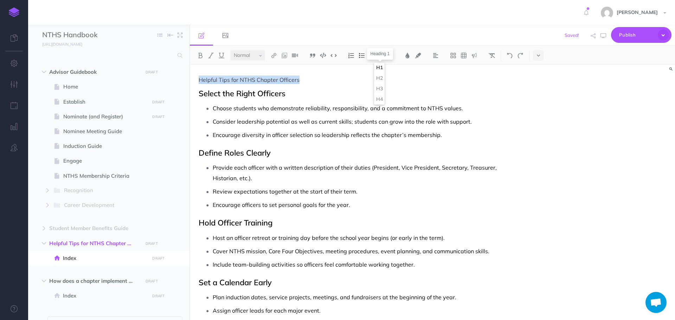
click at [381, 69] on button "H1" at bounding box center [379, 68] width 11 height 11
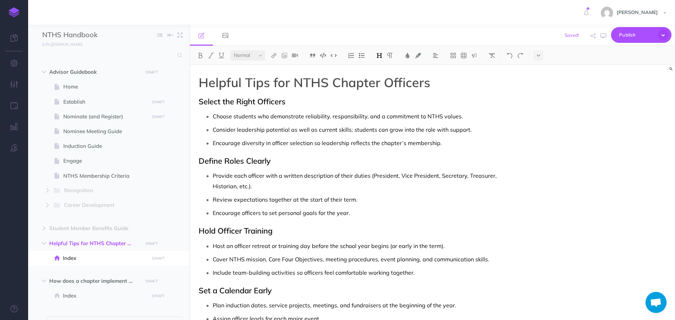
click at [444, 103] on h2 "Select the Right Officers" at bounding box center [360, 101] width 322 height 8
click at [603, 37] on icon "button" at bounding box center [604, 36] width 6 height 6
click at [605, 34] on icon "button" at bounding box center [604, 36] width 6 height 6
click at [177, 230] on icon "button" at bounding box center [176, 229] width 6 height 8
click at [179, 191] on button "button" at bounding box center [176, 190] width 13 height 9
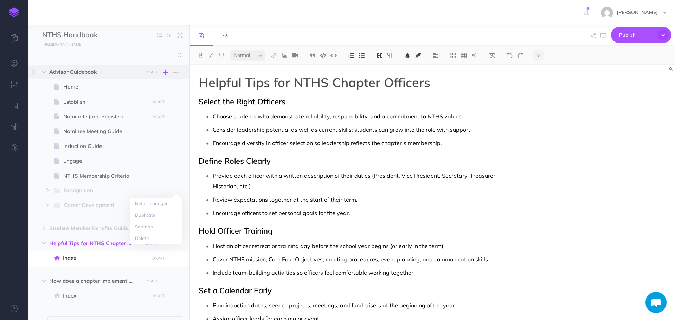
click at [165, 74] on icon "button" at bounding box center [165, 72] width 5 height 8
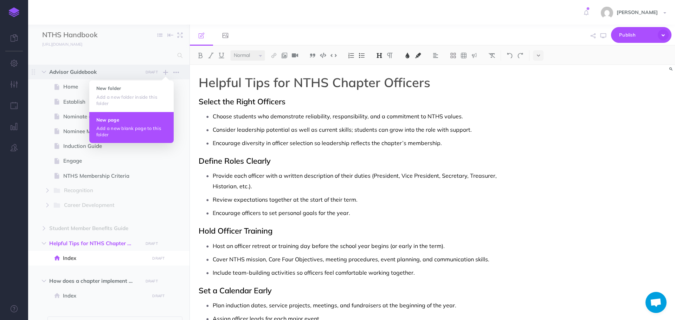
click at [143, 124] on button "New page Add a new blank page to this folder" at bounding box center [131, 127] width 84 height 31
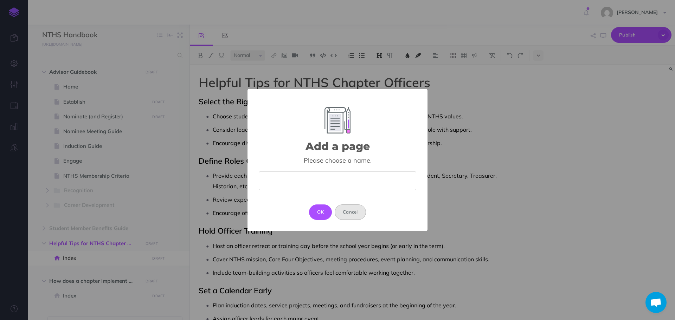
click at [350, 216] on button "Cancel" at bounding box center [350, 212] width 31 height 15
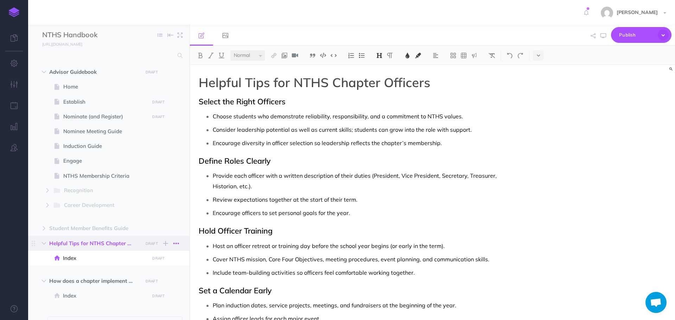
click at [174, 243] on icon "button" at bounding box center [176, 244] width 6 height 8
click at [161, 253] on link "Notes manager" at bounding box center [156, 256] width 53 height 12
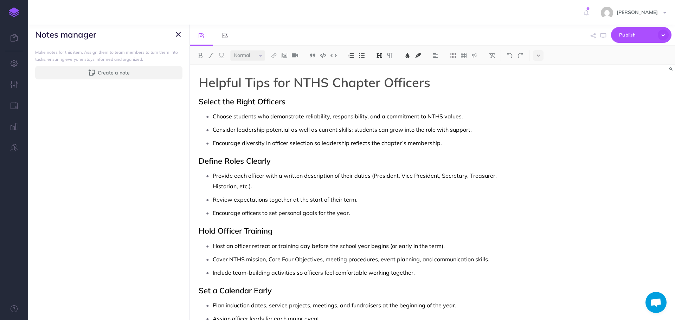
click at [177, 32] on icon "button" at bounding box center [178, 34] width 5 height 8
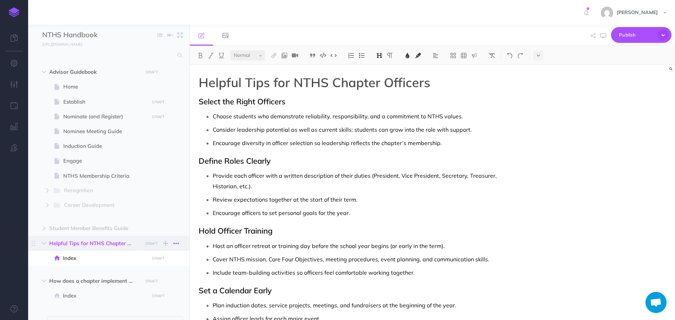
click at [175, 243] on icon "button" at bounding box center [176, 244] width 6 height 8
click at [145, 275] on link "Settings" at bounding box center [156, 280] width 53 height 12
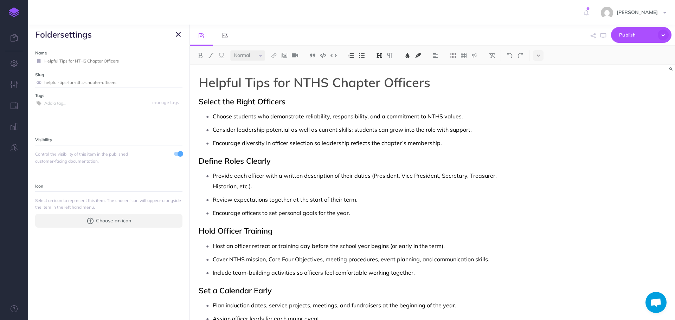
click at [177, 34] on icon "button" at bounding box center [178, 34] width 5 height 8
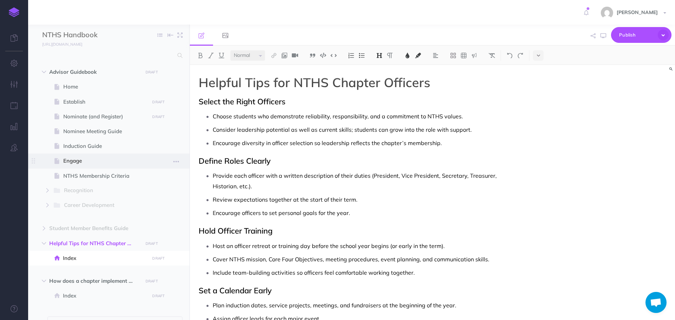
drag, startPoint x: 58, startPoint y: 242, endPoint x: 73, endPoint y: 160, distance: 83.0
click at [73, 160] on ul "Advisor Guidebook DRAFT Publish these changes Nevermind Publish New folder Add …" at bounding box center [108, 198] width 161 height 267
click at [91, 268] on ul "Index DRAFT Publish these changes Nevermind Publish Page history Notes manager …" at bounding box center [114, 260] width 135 height 18
drag, startPoint x: 82, startPoint y: 242, endPoint x: 94, endPoint y: 159, distance: 83.9
click at [94, 159] on ul "Advisor Guidebook DRAFT Publish these changes Nevermind Publish New folder Add …" at bounding box center [108, 198] width 161 height 267
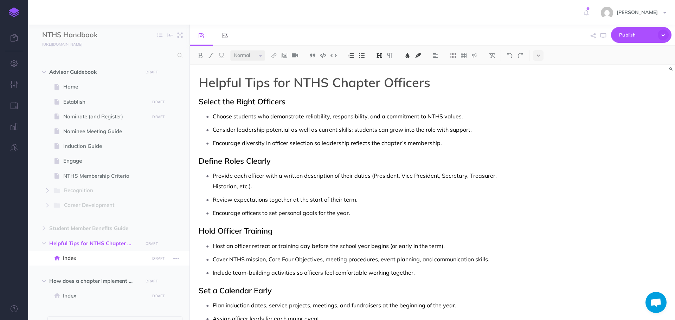
click at [37, 264] on span at bounding box center [108, 258] width 161 height 15
click at [606, 36] on icon "button" at bounding box center [604, 36] width 6 height 6
click at [544, 159] on div "Helpful Tips for NTHS Chapter Officers Select the Right Officers Choose student…" at bounding box center [432, 192] width 485 height 255
